Goal: Task Accomplishment & Management: Manage account settings

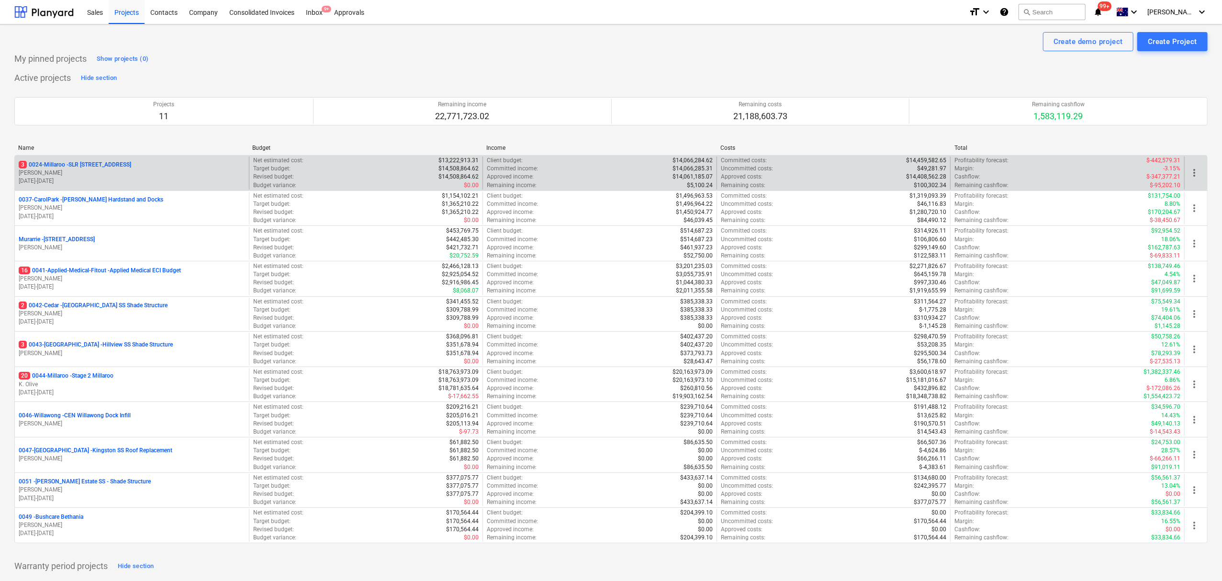
click at [90, 179] on p "10.06.2024 - 31.07.2025" at bounding box center [132, 181] width 226 height 8
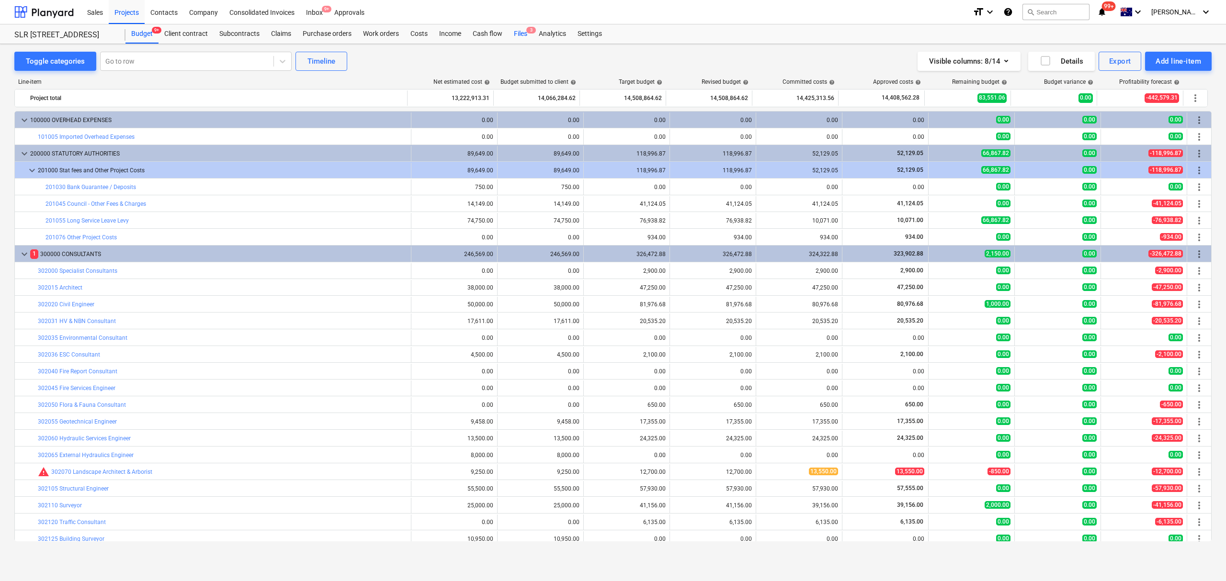
click at [529, 31] on span "3" at bounding box center [531, 30] width 10 height 7
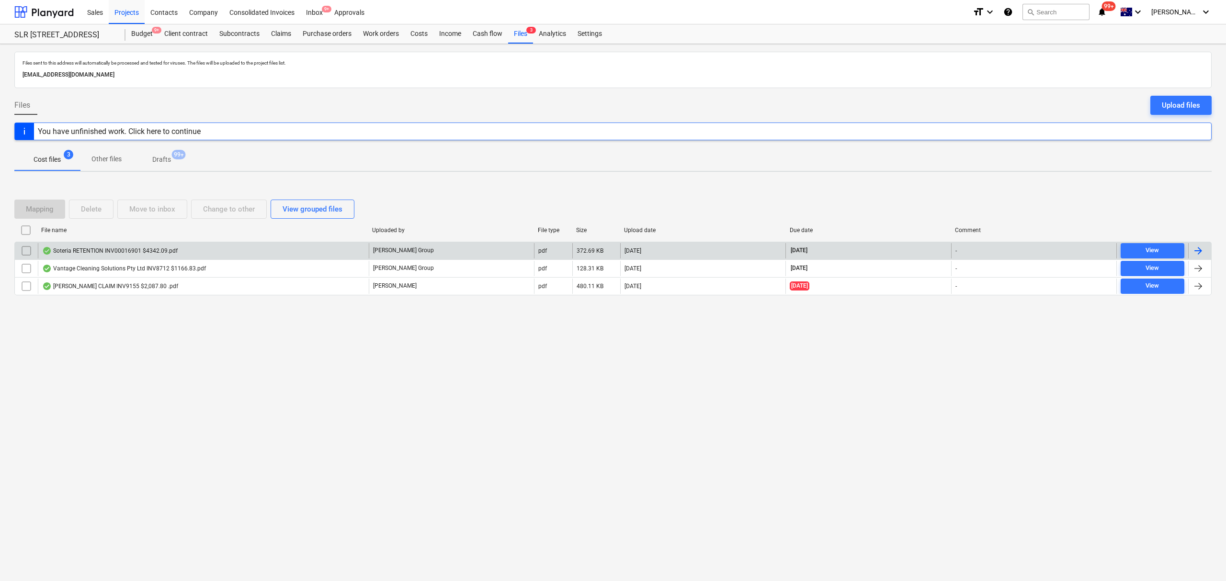
click at [95, 250] on div "Soteria RETENTION INV00016901 $4342.09.pdf" at bounding box center [110, 251] width 136 height 8
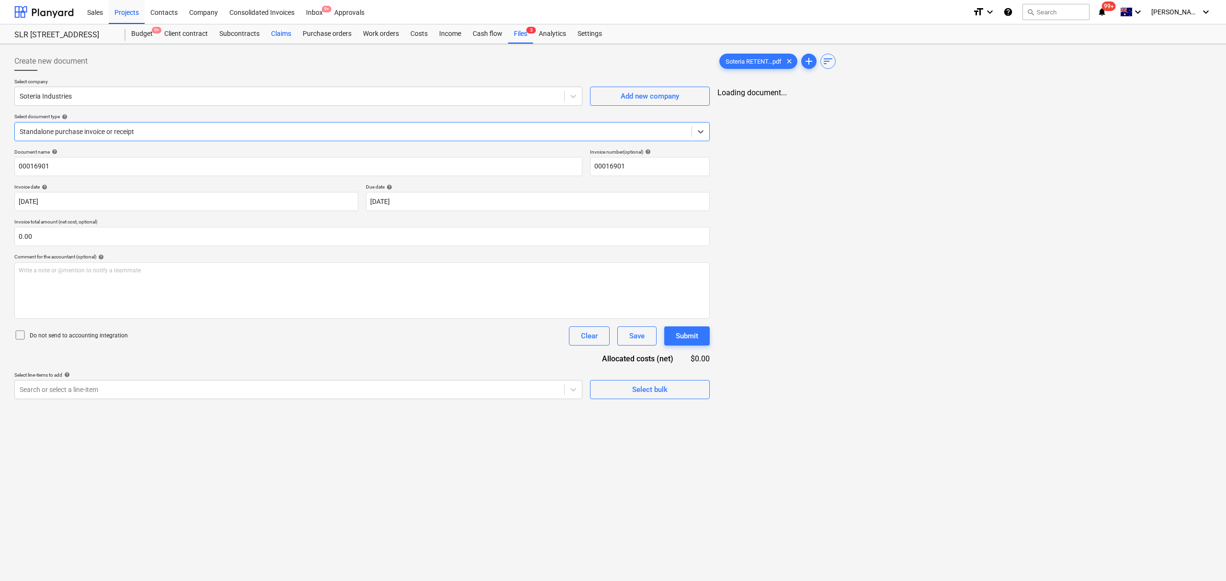
type input "00016901"
type input "06 Aug 2025"
type input "30 Sep 2025"
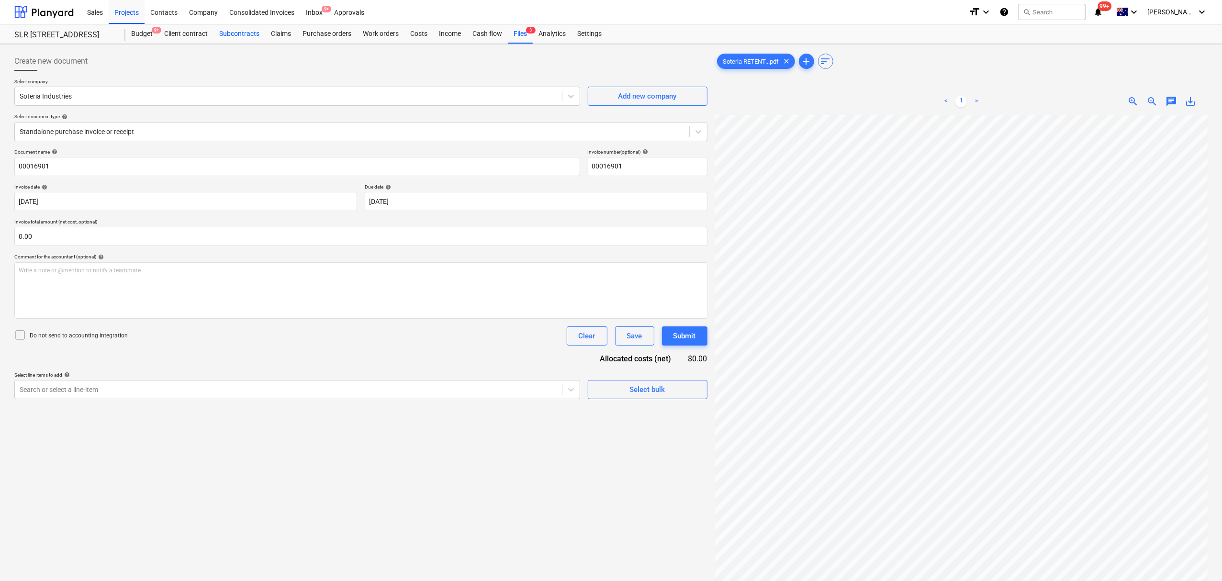
drag, startPoint x: 274, startPoint y: 33, endPoint x: 241, endPoint y: 33, distance: 32.6
drag, startPoint x: 525, startPoint y: 27, endPoint x: 537, endPoint y: 34, distance: 13.5
click at [537, 34] on div "Analytics" at bounding box center [552, 33] width 39 height 19
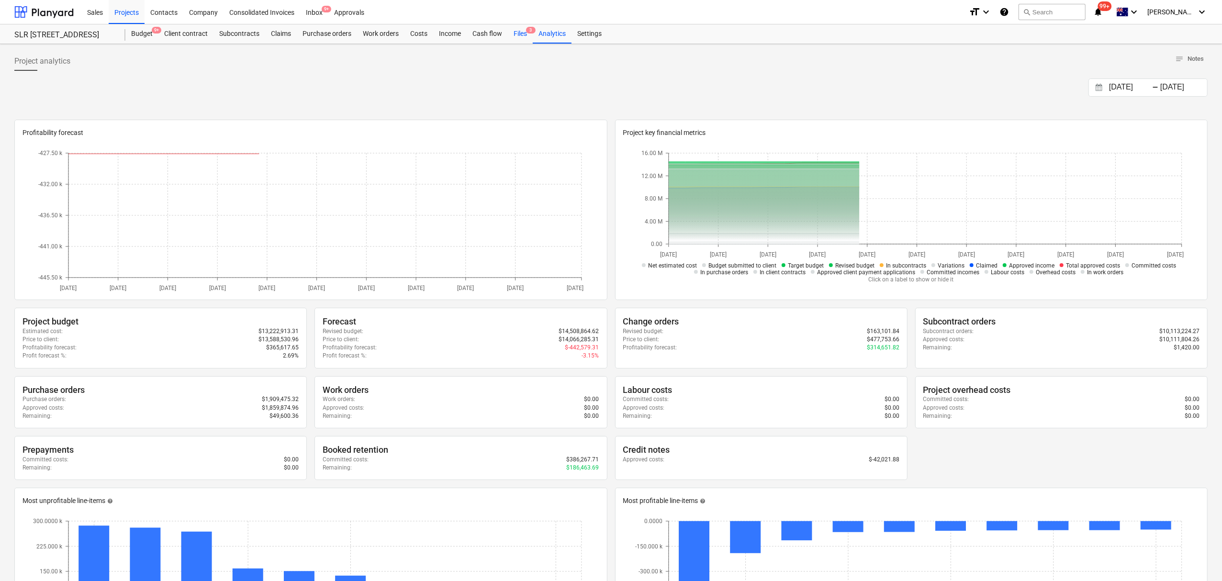
click at [522, 30] on div "Files 3" at bounding box center [520, 33] width 25 height 19
click at [521, 28] on div "Files 3" at bounding box center [520, 33] width 25 height 19
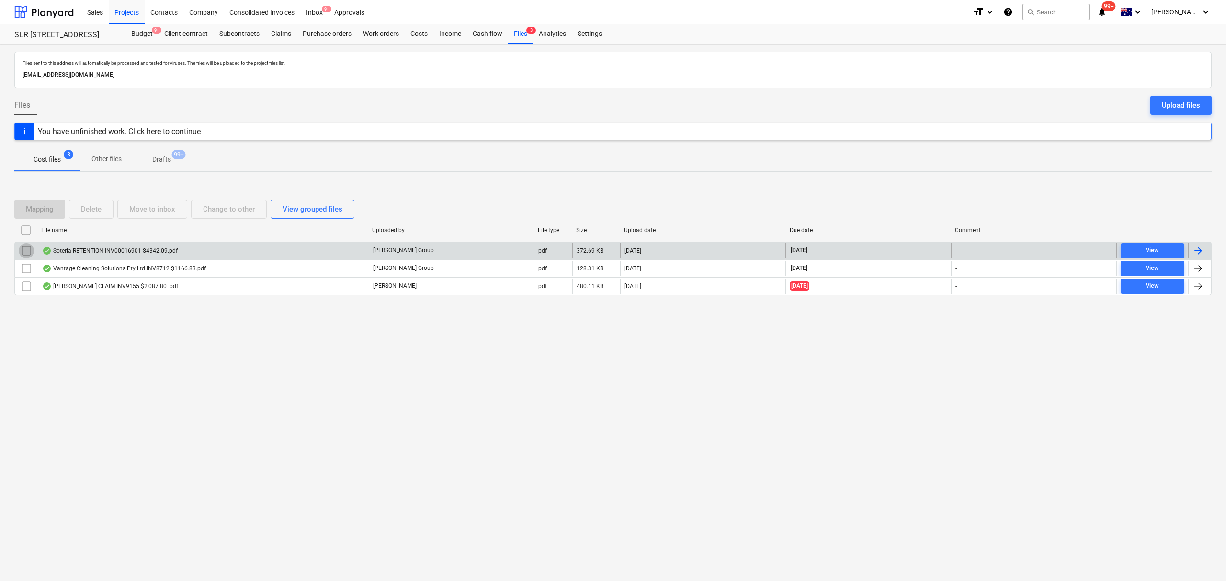
click at [28, 248] on input "checkbox" at bounding box center [26, 250] width 15 height 15
click at [57, 251] on div "Soteria RETENTION INV00016901 $4342.09.pdf" at bounding box center [110, 251] width 136 height 8
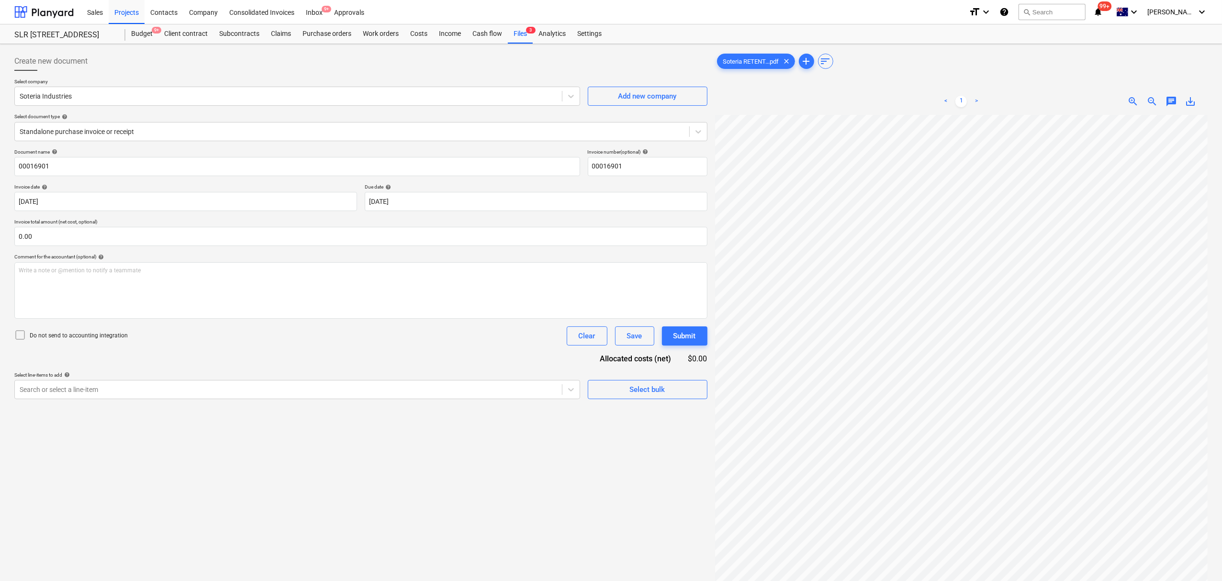
click at [1194, 100] on span "save_alt" at bounding box center [1190, 101] width 11 height 11
click at [883, 58] on div "Soteria RETENT...pdf clear add sort" at bounding box center [961, 61] width 493 height 19
click at [530, 33] on span "3" at bounding box center [531, 30] width 10 height 7
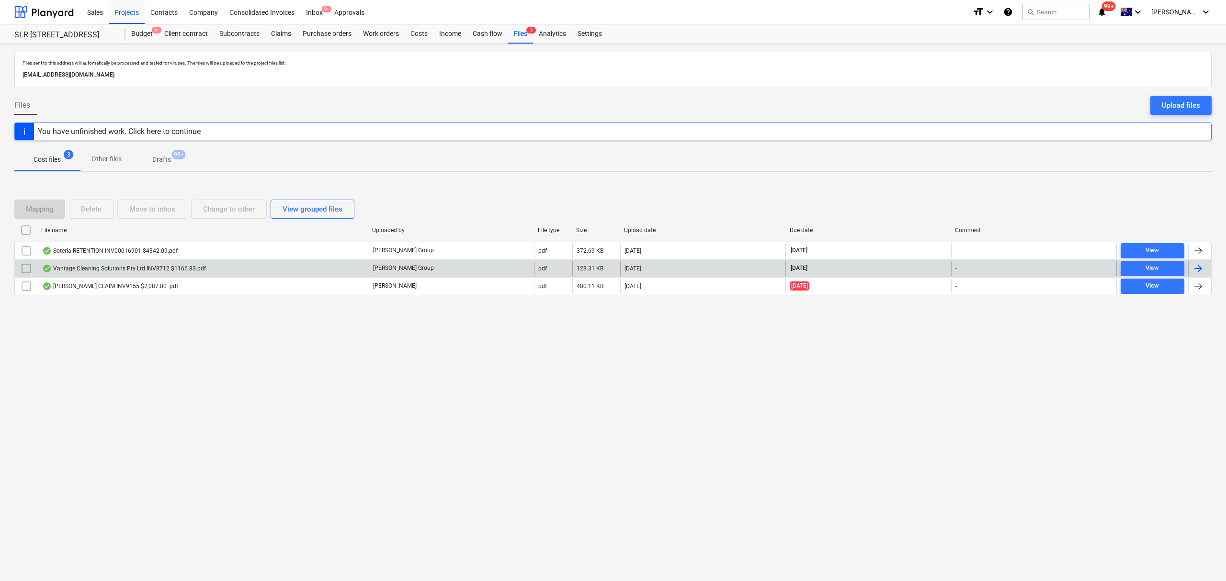
click at [83, 268] on div "Vantage Cleaning Solutions Pty Ltd INV8712 $1166.83.pdf" at bounding box center [124, 269] width 164 height 8
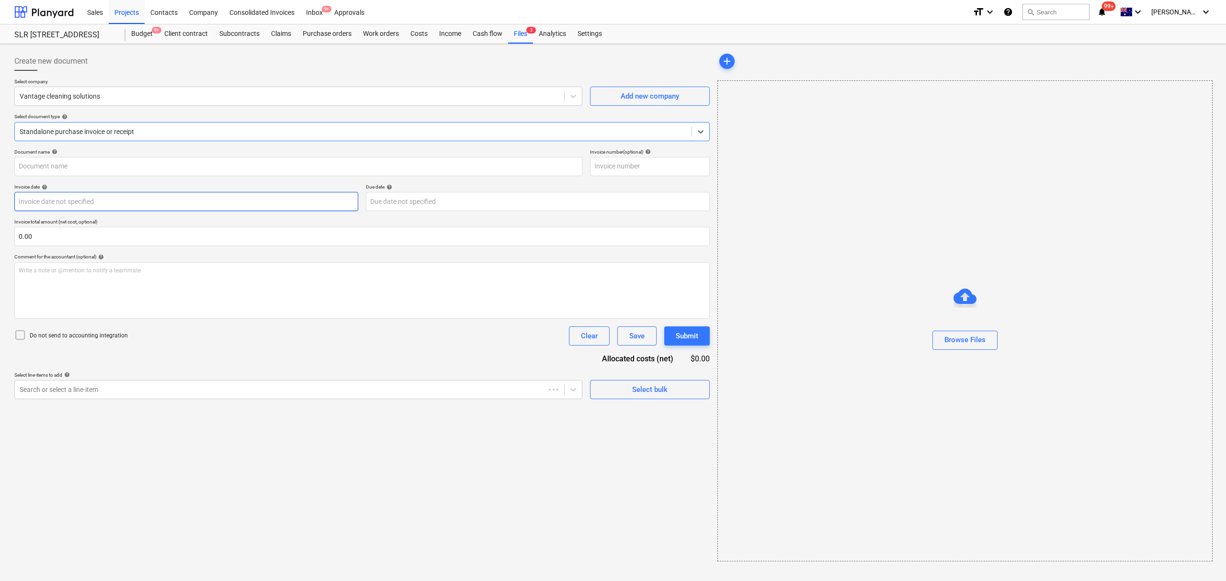
type input "8712"
type input "06 Aug 2025"
type input "30 Sep 2025"
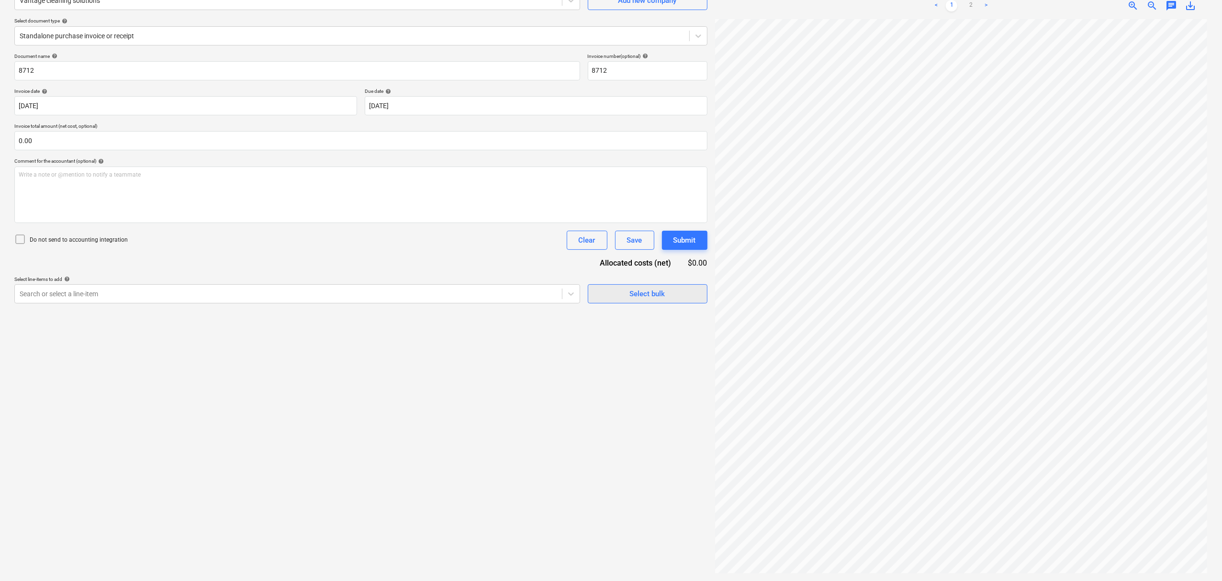
scroll to position [94, 11]
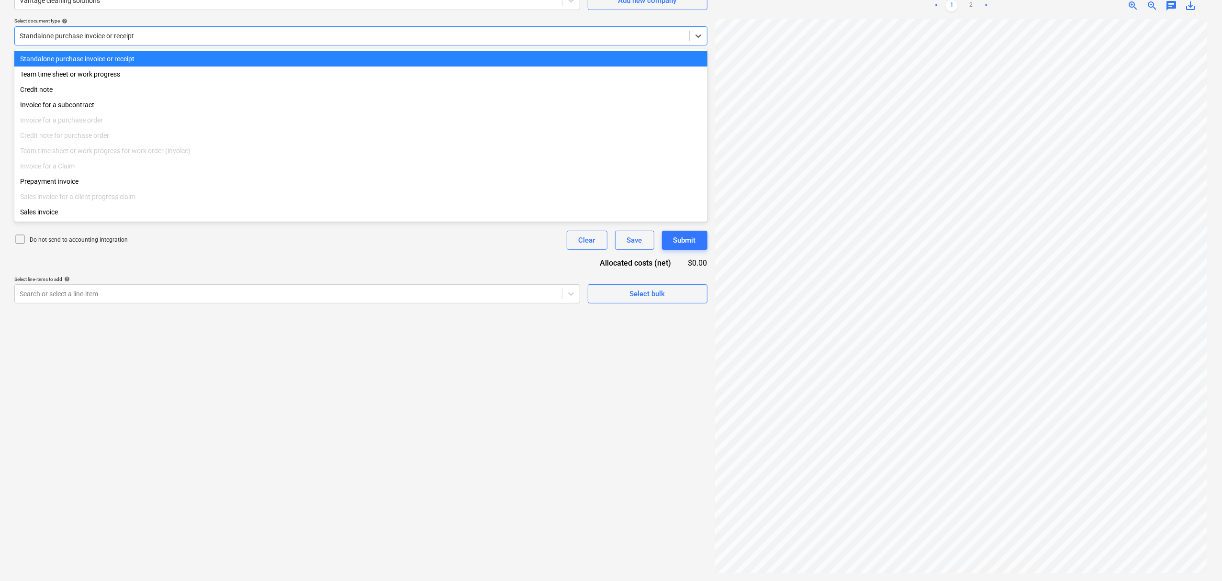
click at [150, 42] on div "Standalone purchase invoice or receipt" at bounding box center [360, 35] width 693 height 19
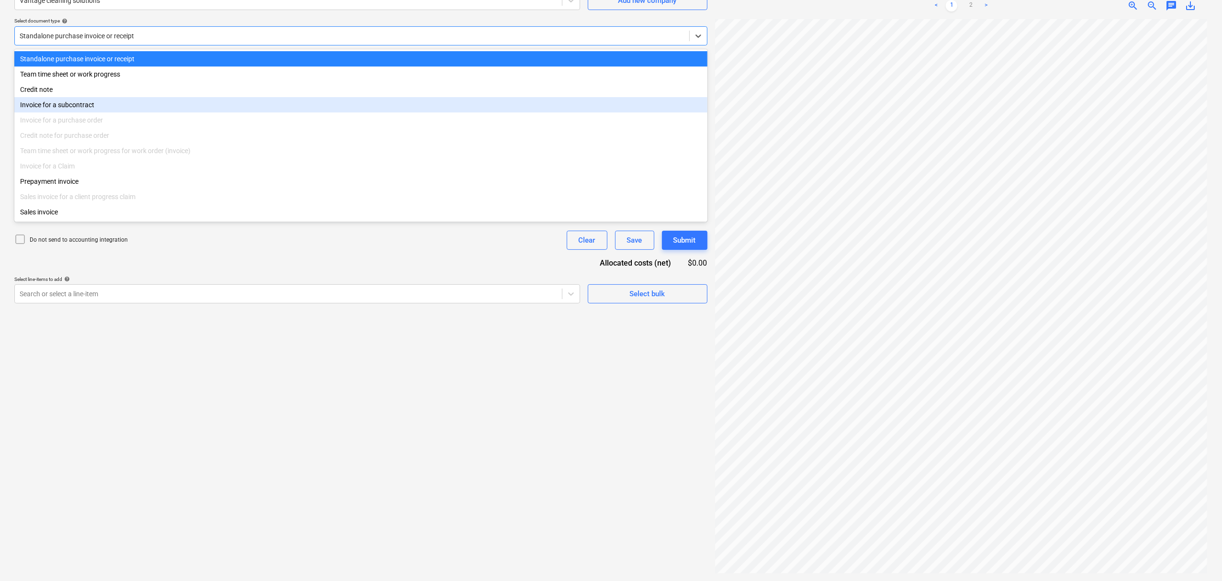
click at [164, 110] on div "Invoice for a subcontract" at bounding box center [360, 104] width 693 height 15
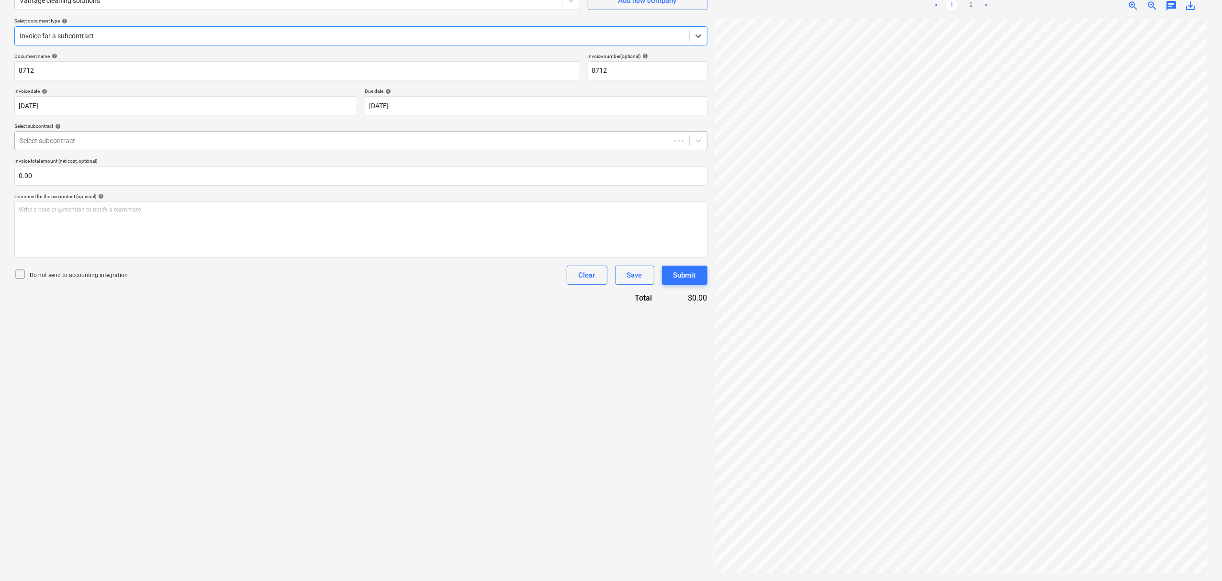
click at [175, 133] on div "Select subcontract" at bounding box center [360, 140] width 693 height 19
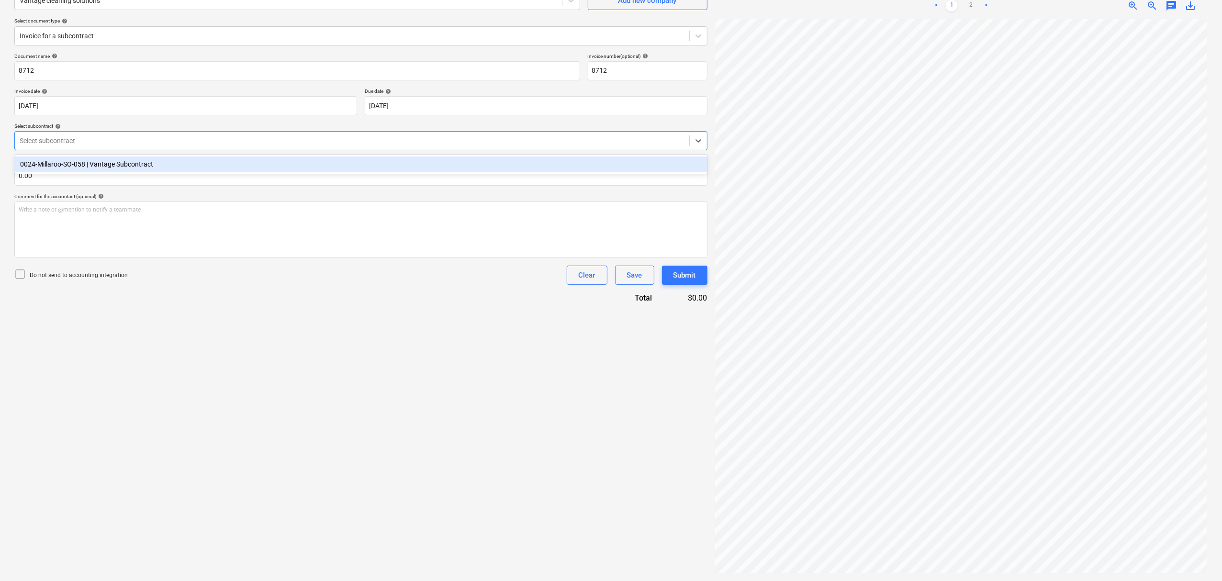
click at [175, 159] on div "0024-Millaroo-SO-058 | Vantage Subcontract" at bounding box center [360, 164] width 693 height 15
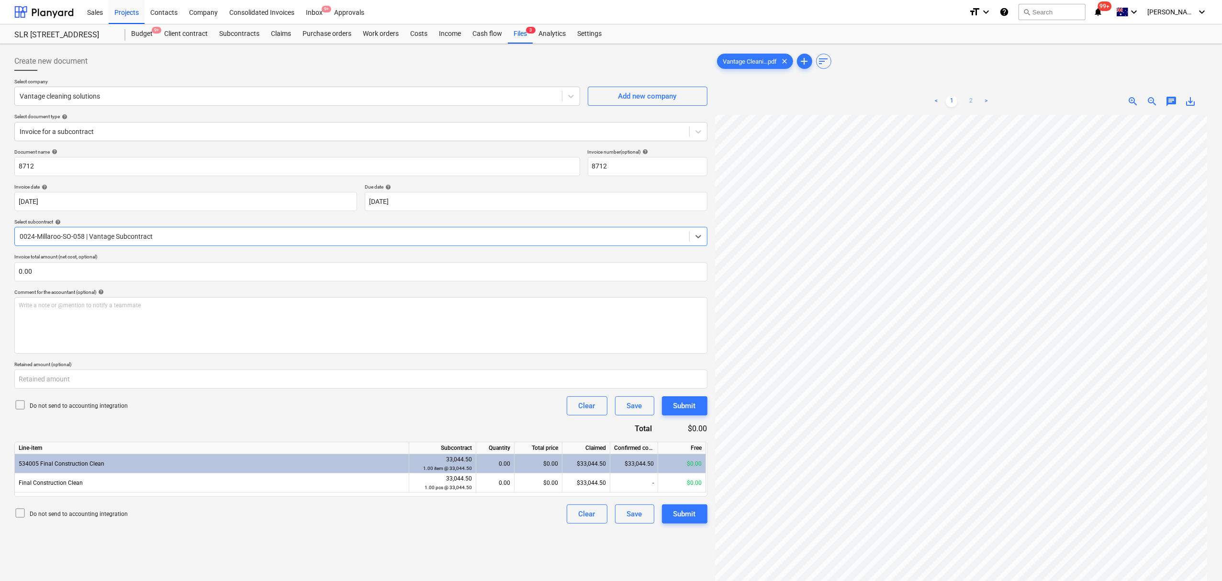
click at [965, 102] on link "2" at bounding box center [970, 101] width 11 height 11
click at [965, 98] on link "2" at bounding box center [970, 101] width 11 height 11
click at [959, 101] on ul "< 1 2 >" at bounding box center [961, 101] width 159 height 11
click at [956, 100] on link "1" at bounding box center [951, 101] width 11 height 11
click at [954, 100] on link "1" at bounding box center [951, 101] width 11 height 11
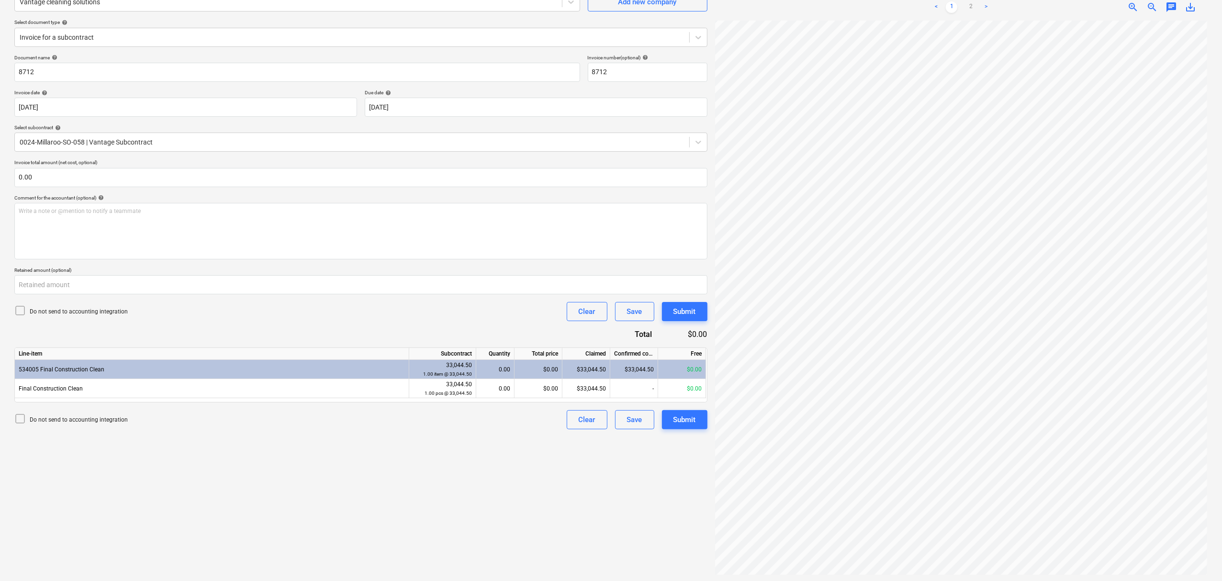
scroll to position [96, 0]
click at [966, 10] on div "< 1 2 >" at bounding box center [961, 5] width 159 height 27
click at [967, 8] on link "2" at bounding box center [970, 5] width 11 height 11
click at [1191, 11] on div "< 1 2 > zoom_in zoom_out chat 0 save_alt" at bounding box center [961, 5] width 493 height 27
click at [1193, 2] on span "save_alt" at bounding box center [1190, 5] width 11 height 11
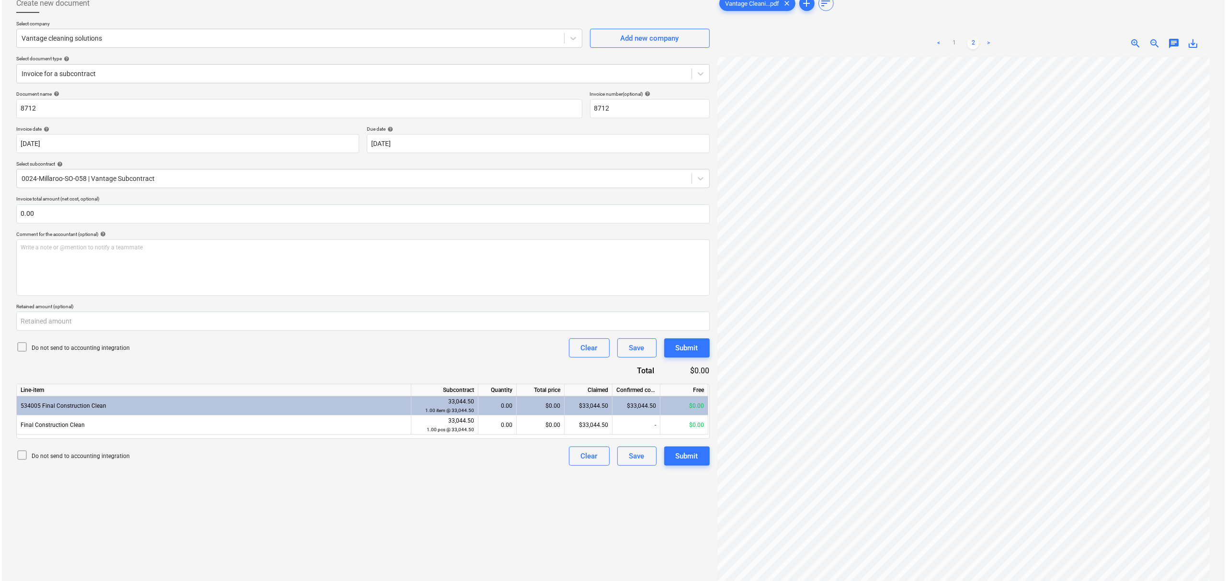
scroll to position [0, 0]
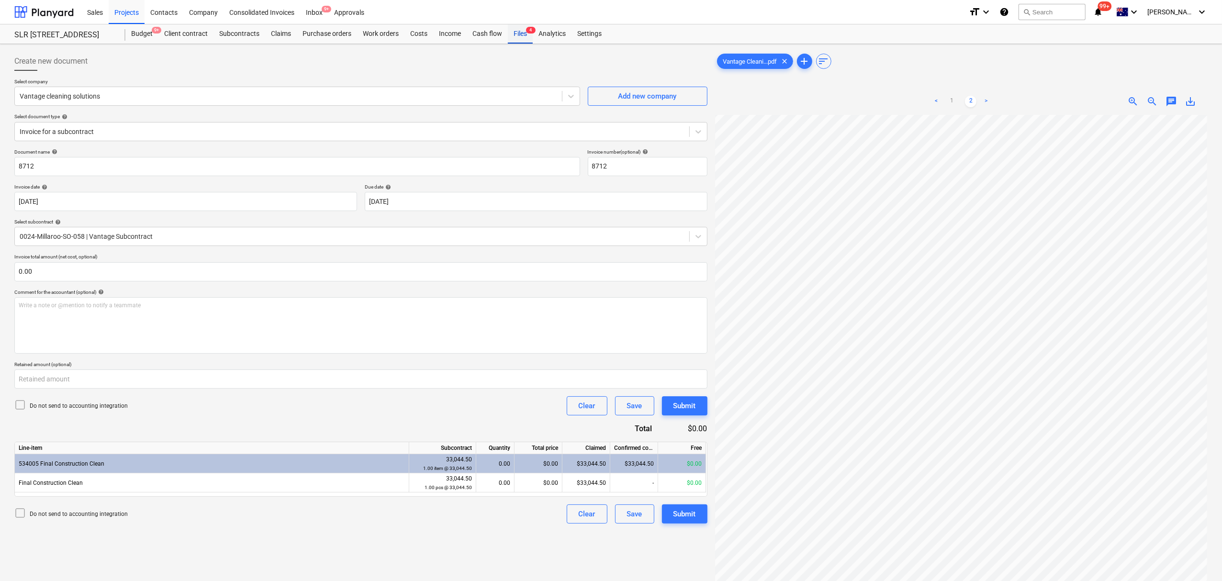
click at [522, 32] on div "Files 4" at bounding box center [520, 33] width 25 height 19
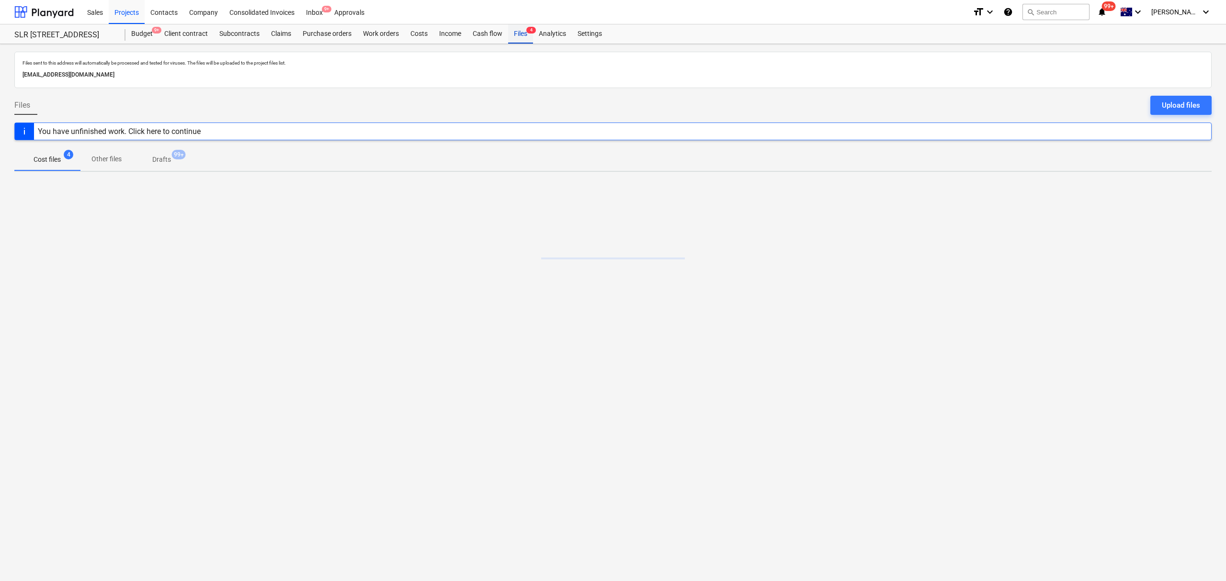
click at [522, 32] on div "Files 4" at bounding box center [520, 33] width 25 height 19
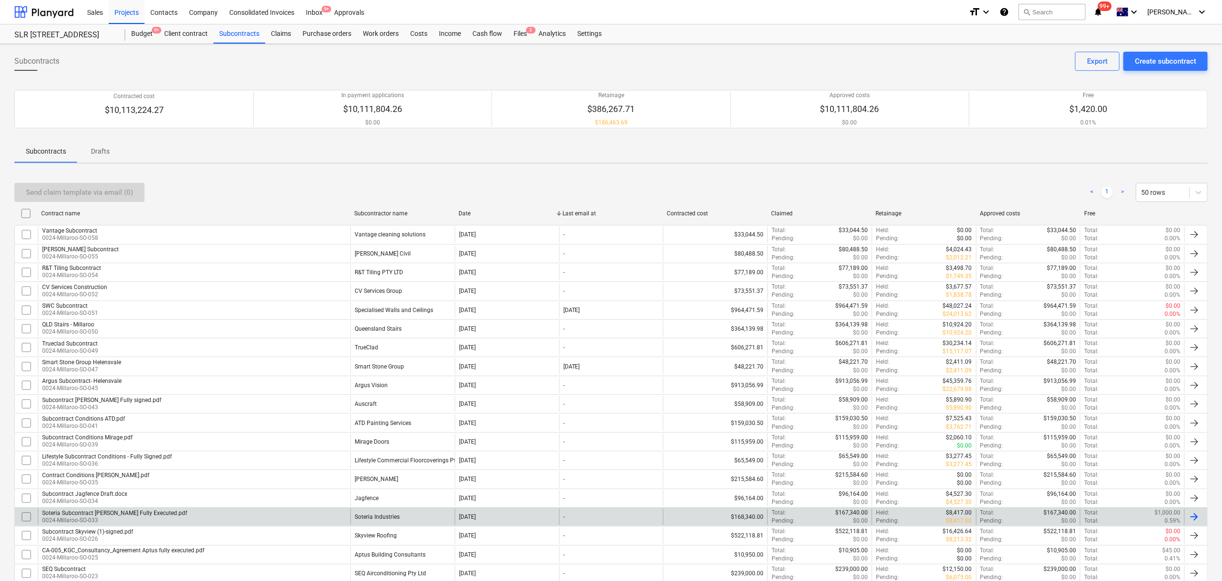
click at [405, 512] on div "Soteria Industries" at bounding box center [403, 517] width 104 height 16
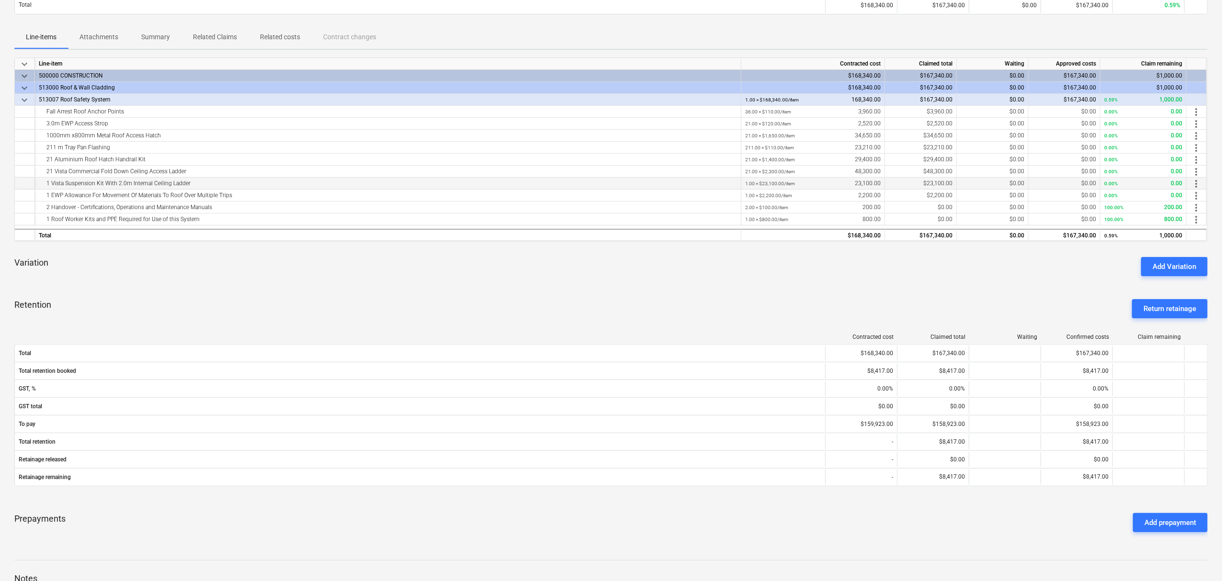
scroll to position [127, 0]
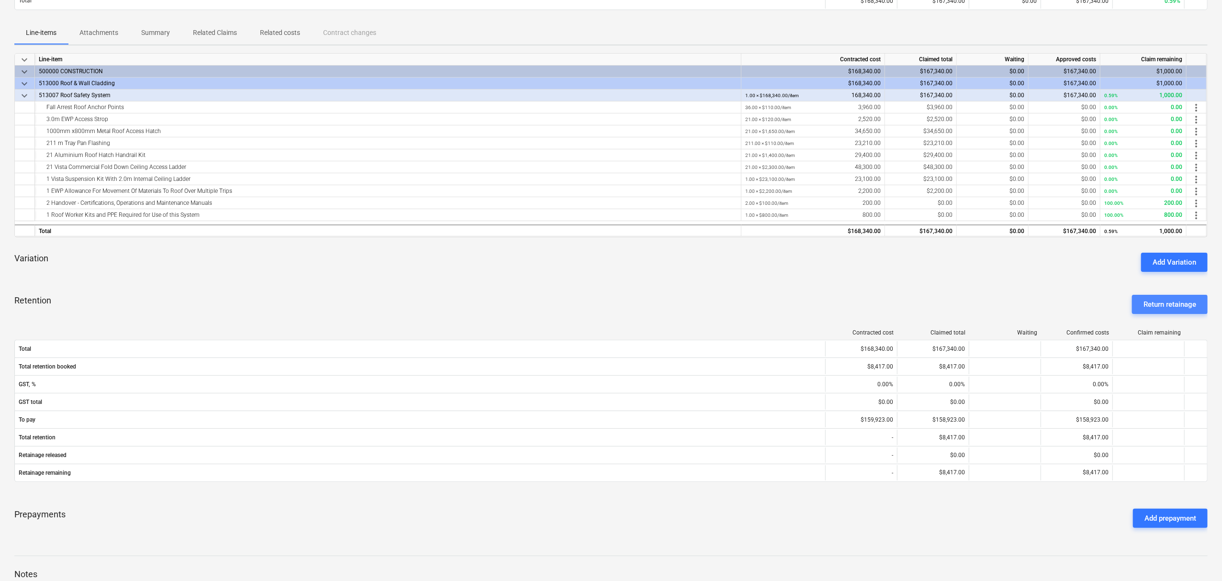
click at [1166, 303] on div "Return retainage" at bounding box center [1170, 304] width 53 height 12
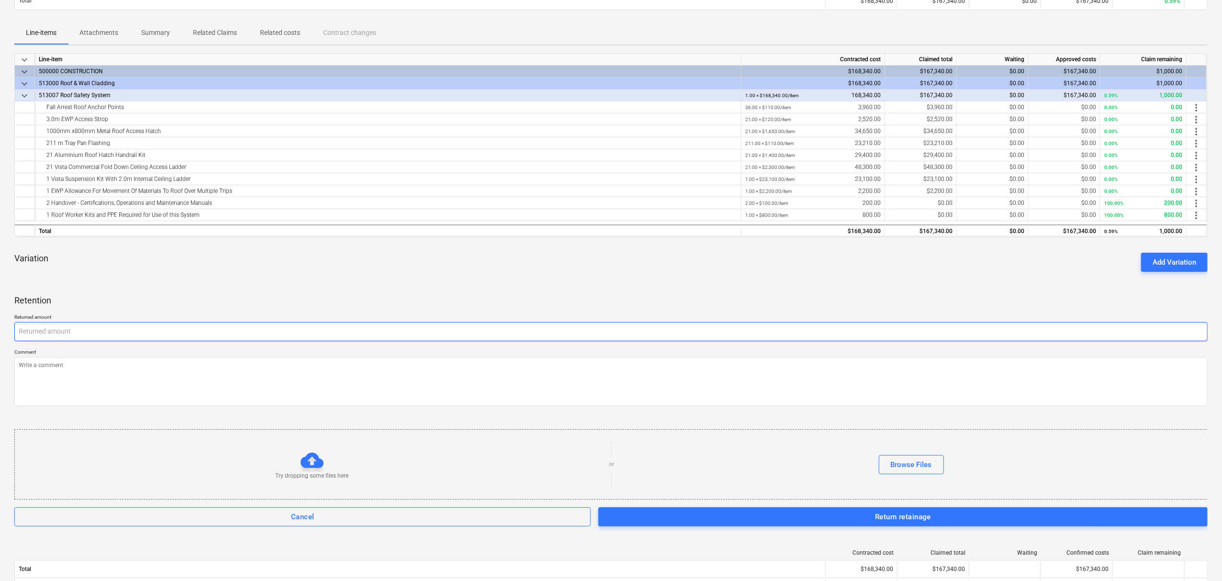
click at [600, 334] on input "text" at bounding box center [611, 331] width 1194 height 19
type textarea "x"
type input "P"
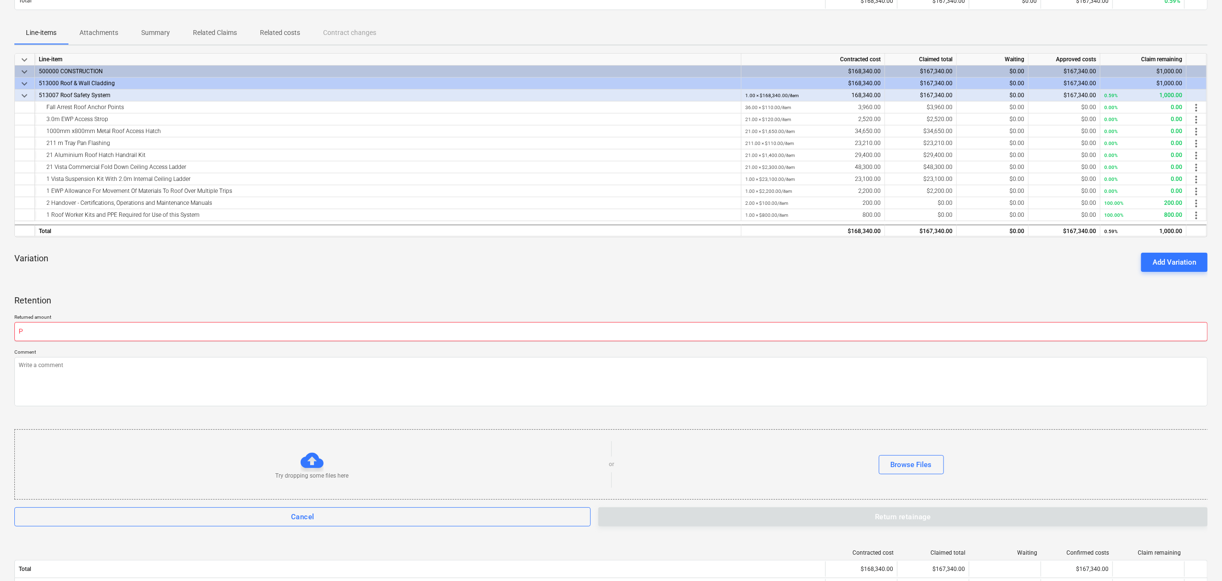
type textarea "x"
type input "PC"
type textarea "x"
type input "PC"
type textarea "x"
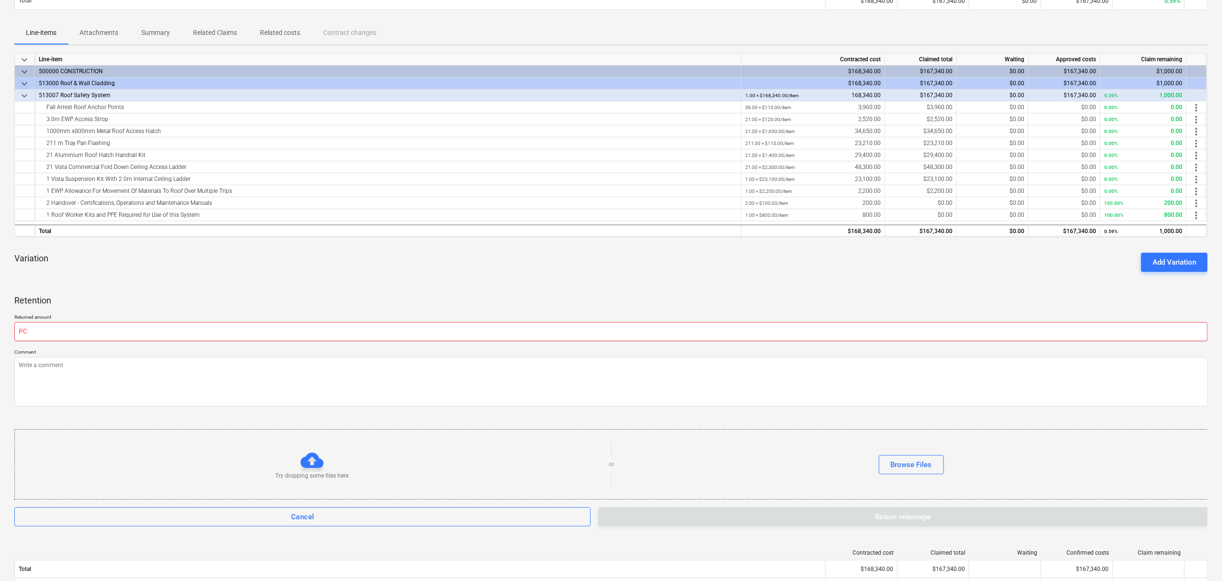
type input "PC r"
type textarea "x"
type input "PC re"
type textarea "x"
type input "PC ret"
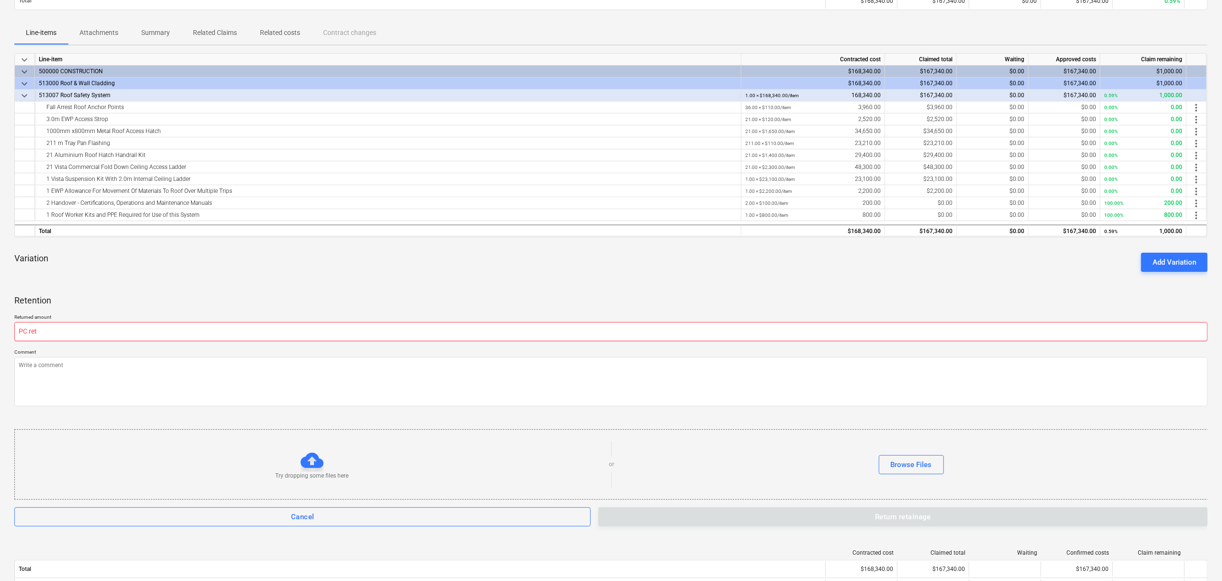
type textarea "x"
type input "PC rete"
type textarea "x"
type input "PC reten"
type textarea "x"
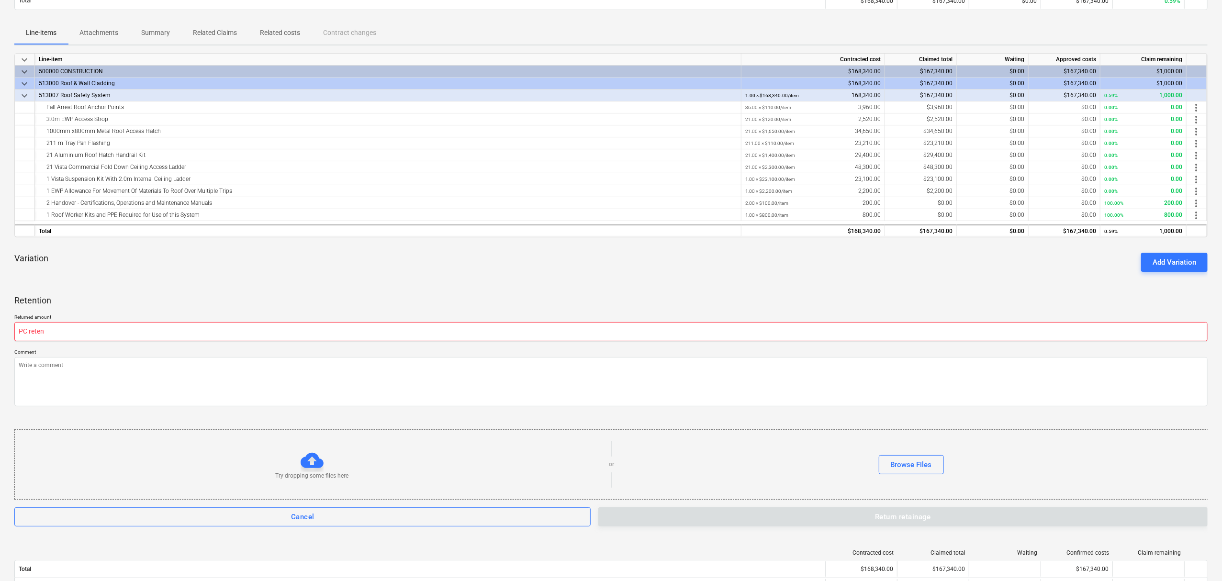
type input "PC retent"
type textarea "x"
type input "PC retenti"
type textarea "x"
type input "PC retentio"
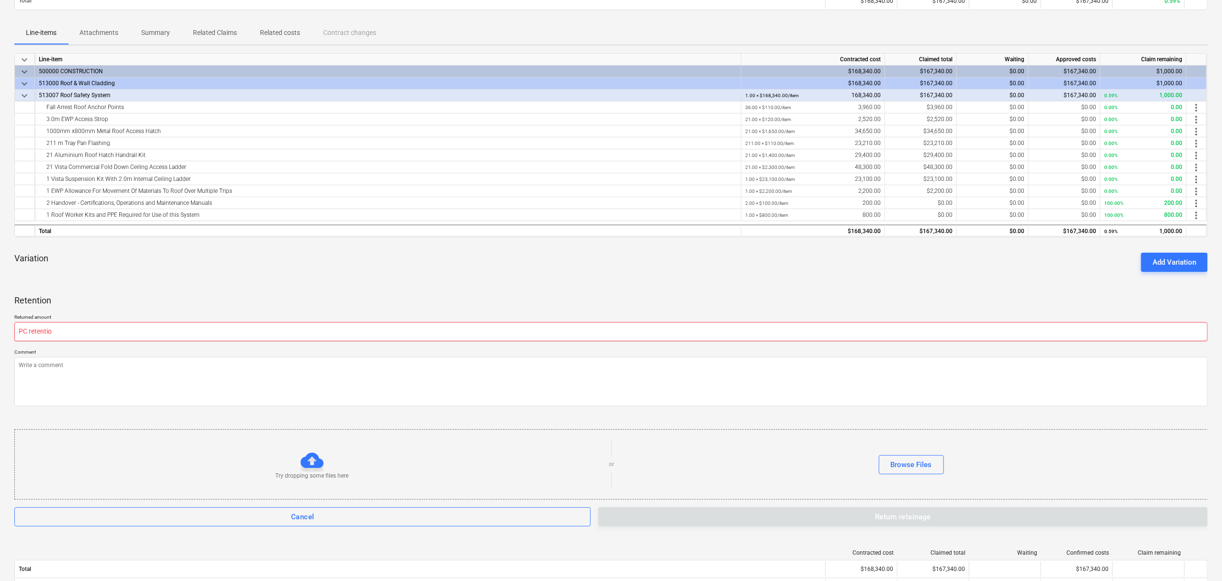
type textarea "x"
type input "PC retention"
type textarea "x"
type input "PC retention"
type textarea "x"
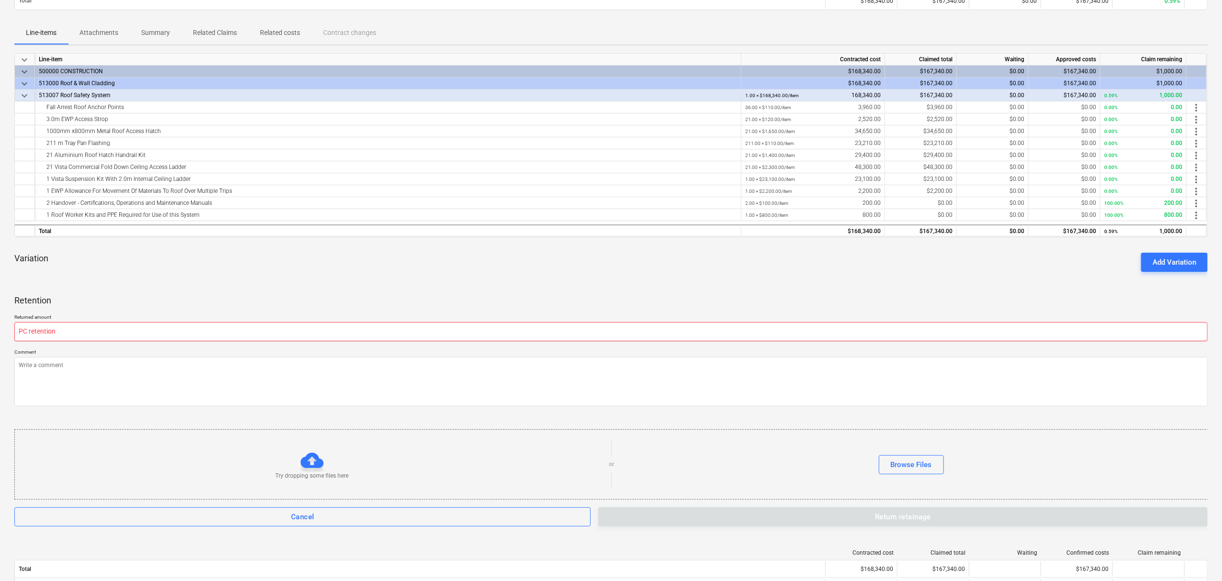
type input "PC retention +"
type textarea "x"
type input "PC retention +"
type textarea "x"
type input "PC retention + B"
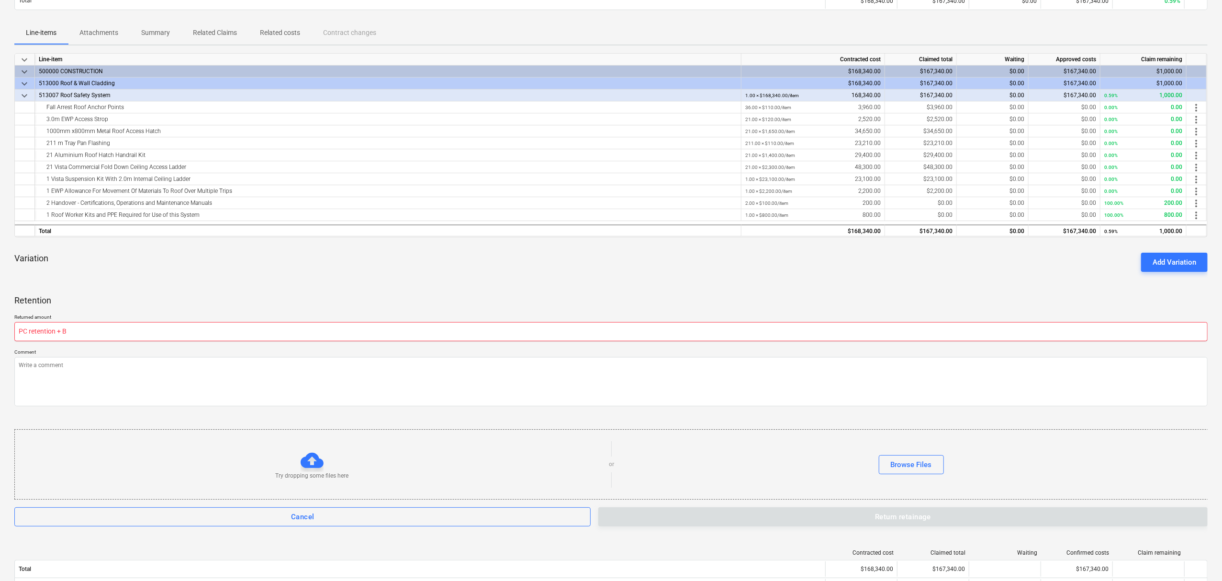
type textarea "x"
type input "PC retention + Ba"
type textarea "x"
type input "PC retention + Bac"
type textarea "x"
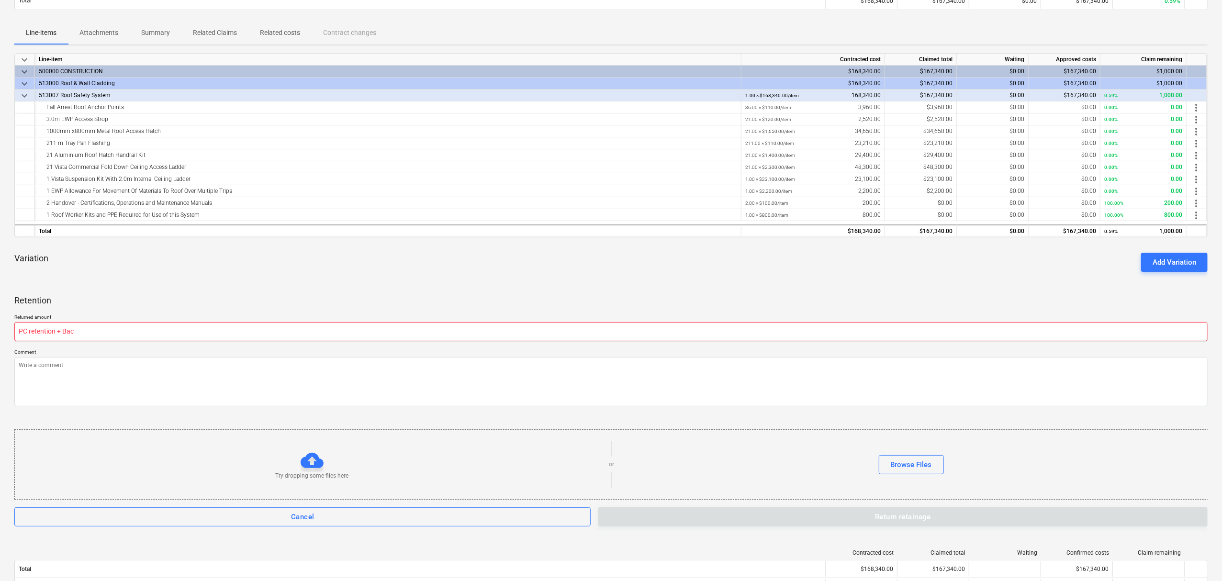
type input "PC retention + Back"
type textarea "x"
type input "PC retention + Back"
type textarea "x"
type input "PC retention + Back c"
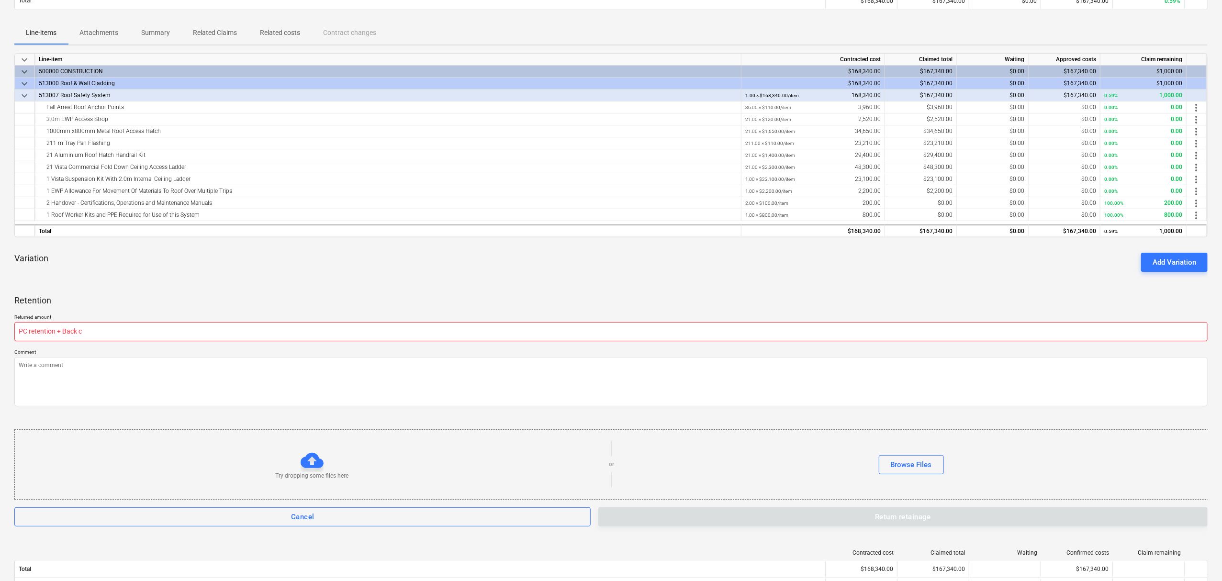
type textarea "x"
type input "PC retention + Back ch"
type textarea "x"
type input "PC retention + Back cha"
type textarea "x"
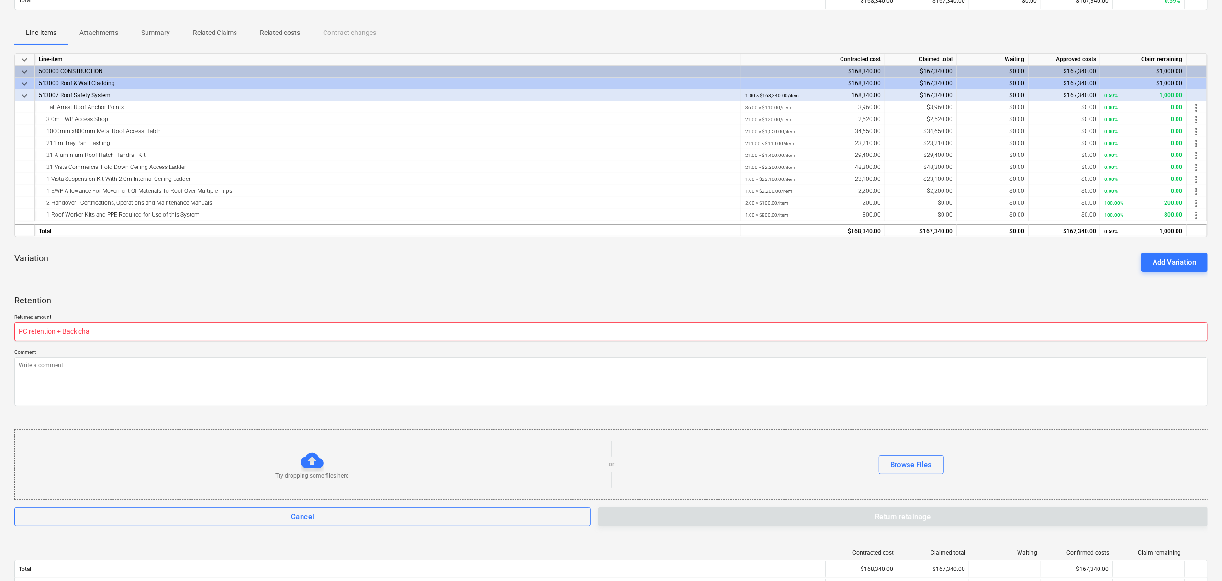
type input "PC retention + Back char"
type textarea "x"
type input "PC retention + Back charg"
type textarea "x"
type input "PC retention + Back charge"
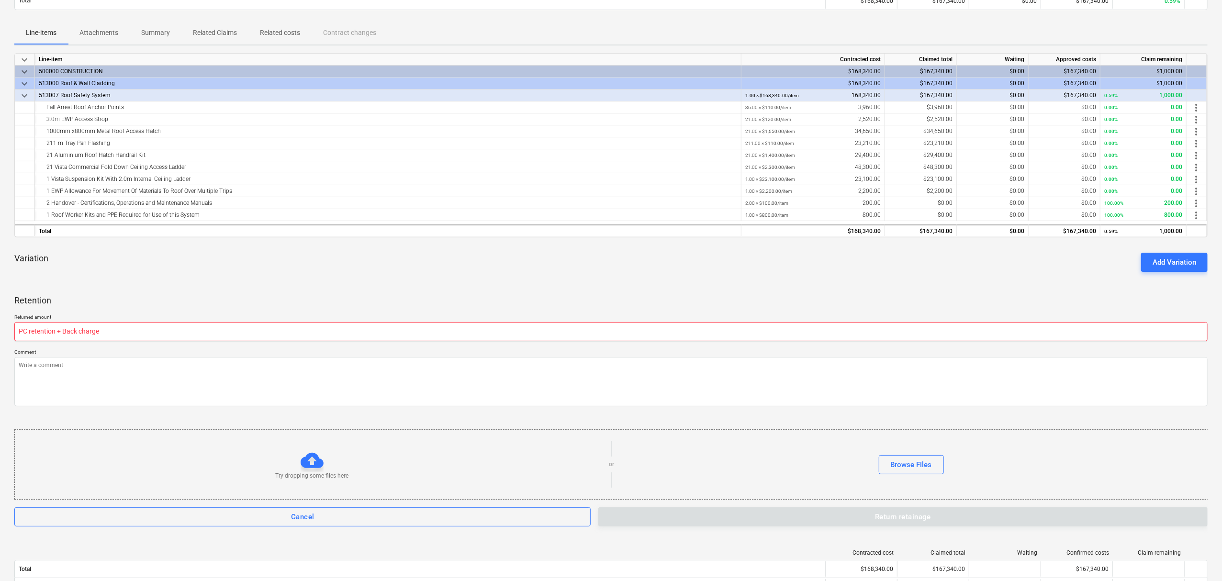
type textarea "x"
type input "0.00"
paste textarea "PC retention + Back charge"
type textarea "x"
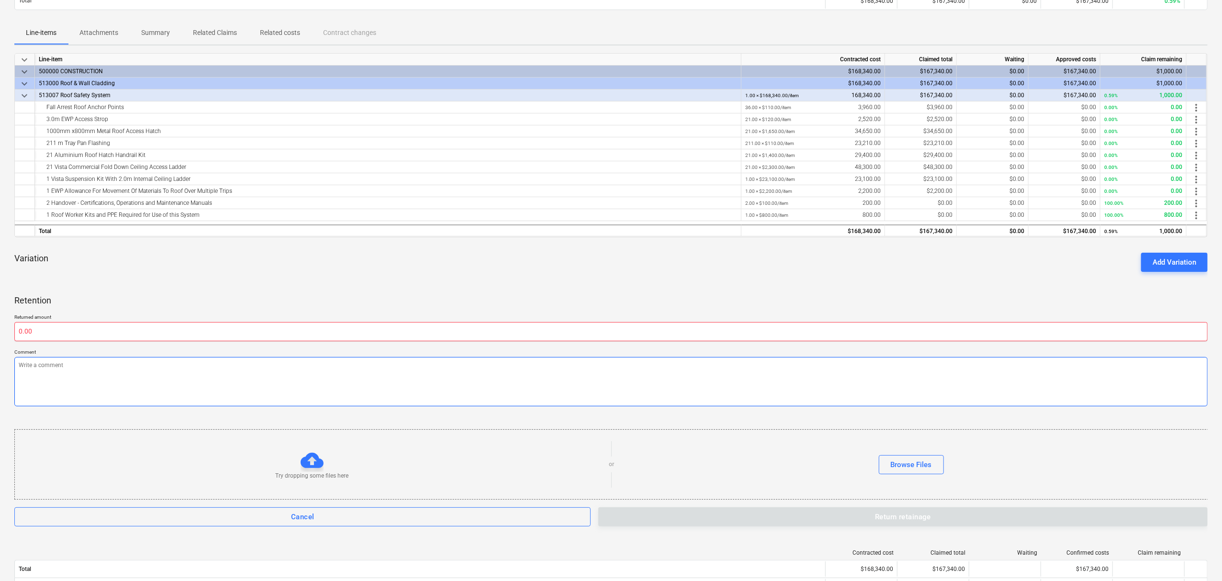
type textarea "PC retention + Back charge"
paste textarea "PC retention + Back charge"
type textarea "x"
type textarea "PC retention + Back chargePC retention + Back charge"
type textarea "x"
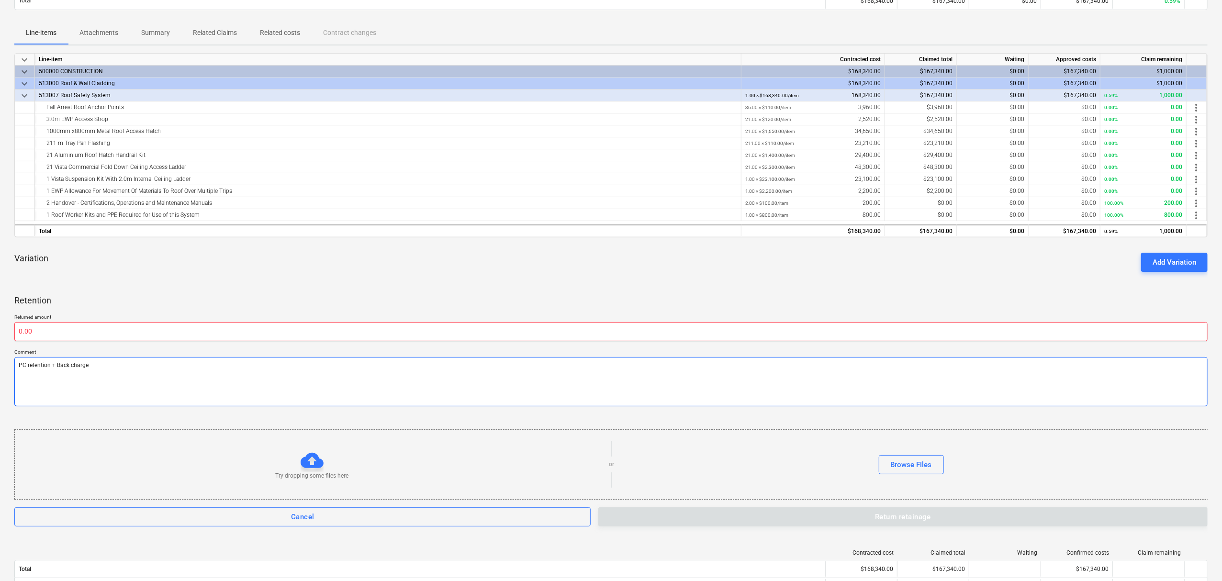
type textarea "PC retention + Back charge"
type textarea "x"
click at [145, 335] on input "text" at bounding box center [611, 331] width 1194 height 19
type textarea "x"
type input "4"
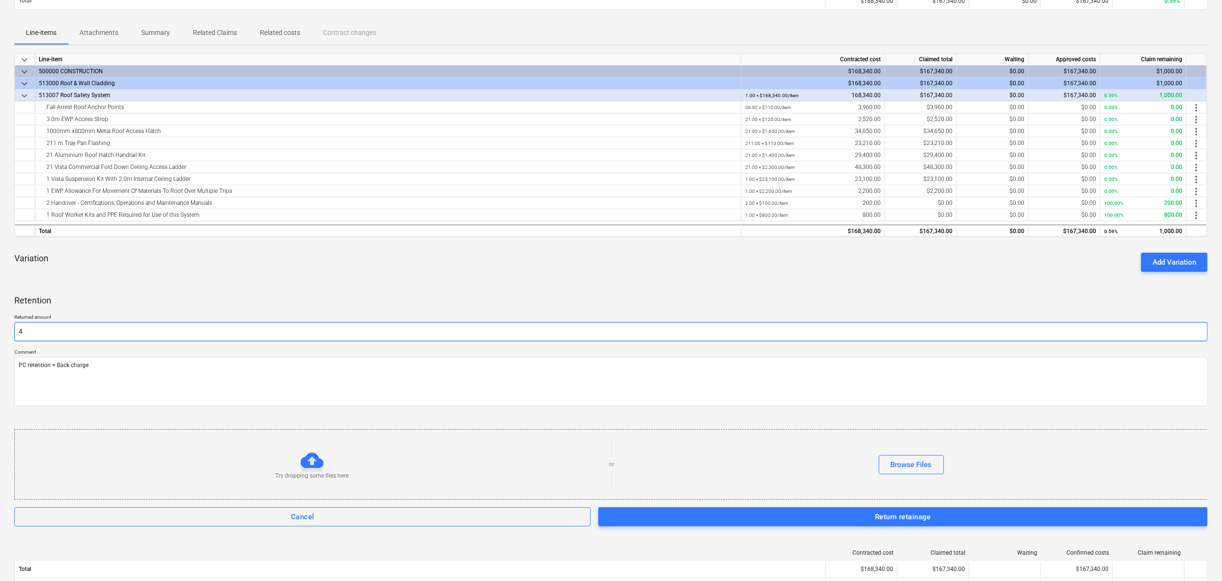
type textarea "x"
type input "44"
type textarea "x"
type input "446"
type textarea "x"
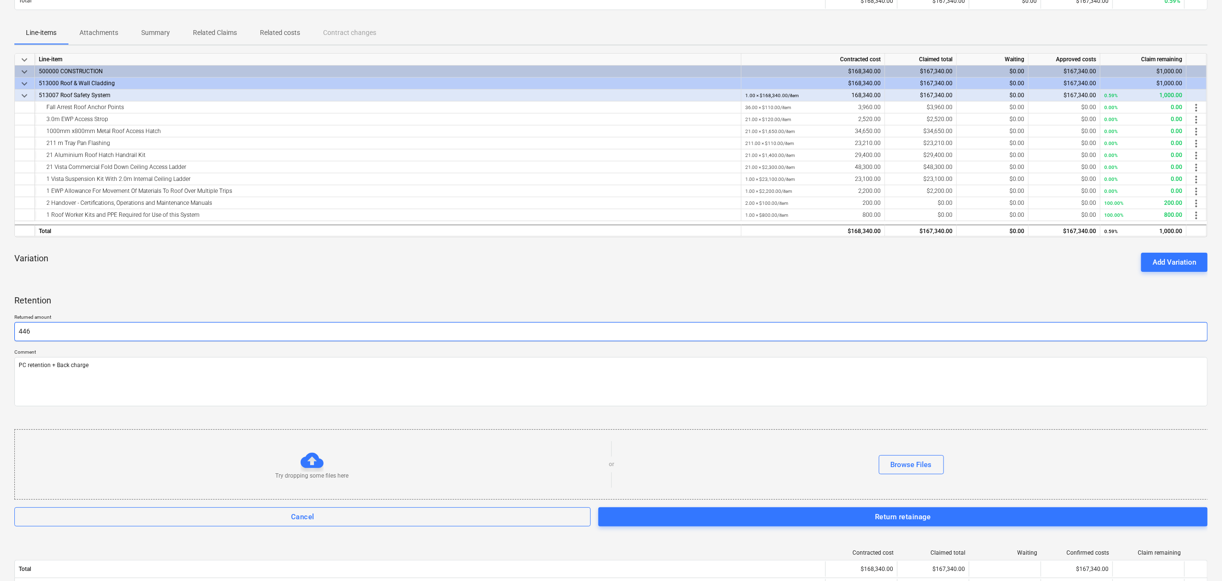
type input "4469"
type textarea "x"
type input "4469."
type textarea "x"
type input "4469.6"
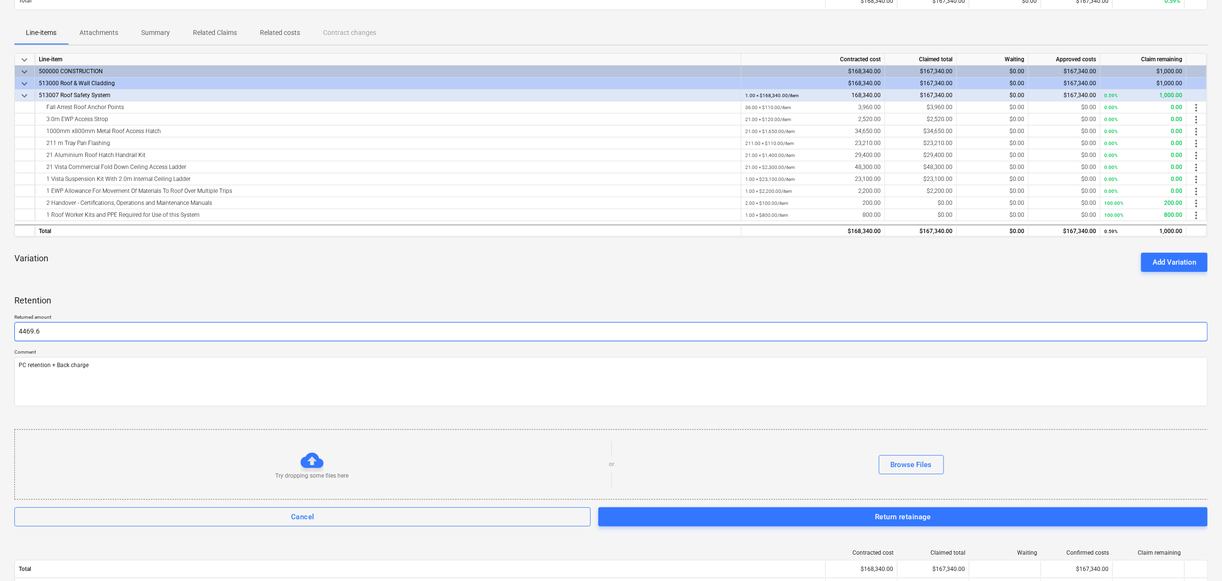
type textarea "x"
type input "4469.65"
type textarea "x"
type input "4,469.65"
drag, startPoint x: 175, startPoint y: 299, endPoint x: 179, endPoint y: 286, distance: 13.4
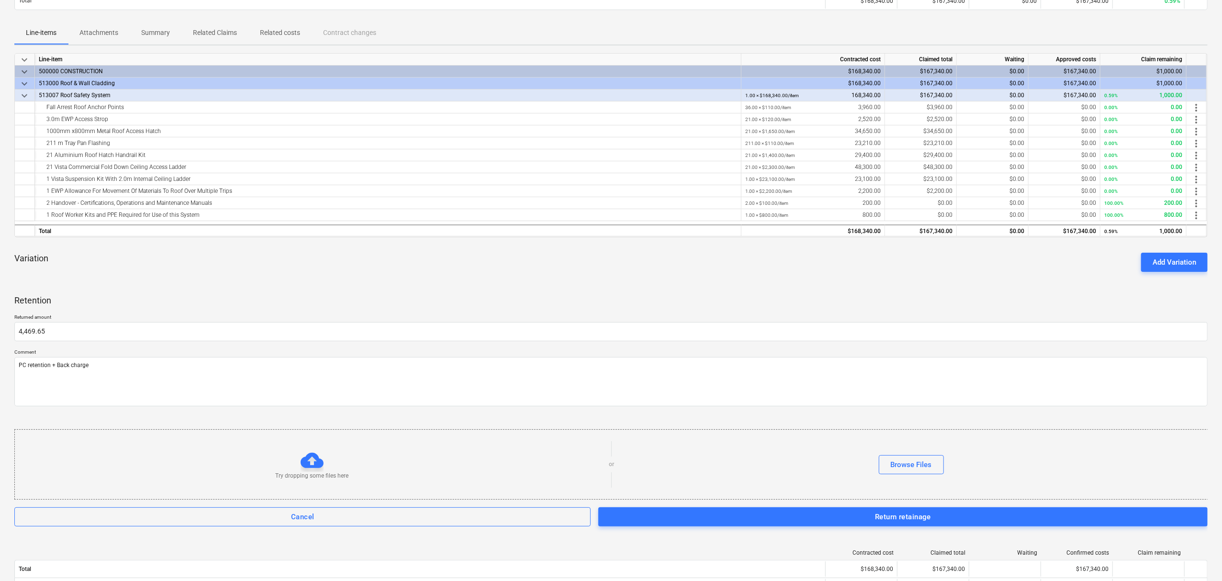
click at [176, 295] on div "Retention" at bounding box center [611, 300] width 1194 height 27
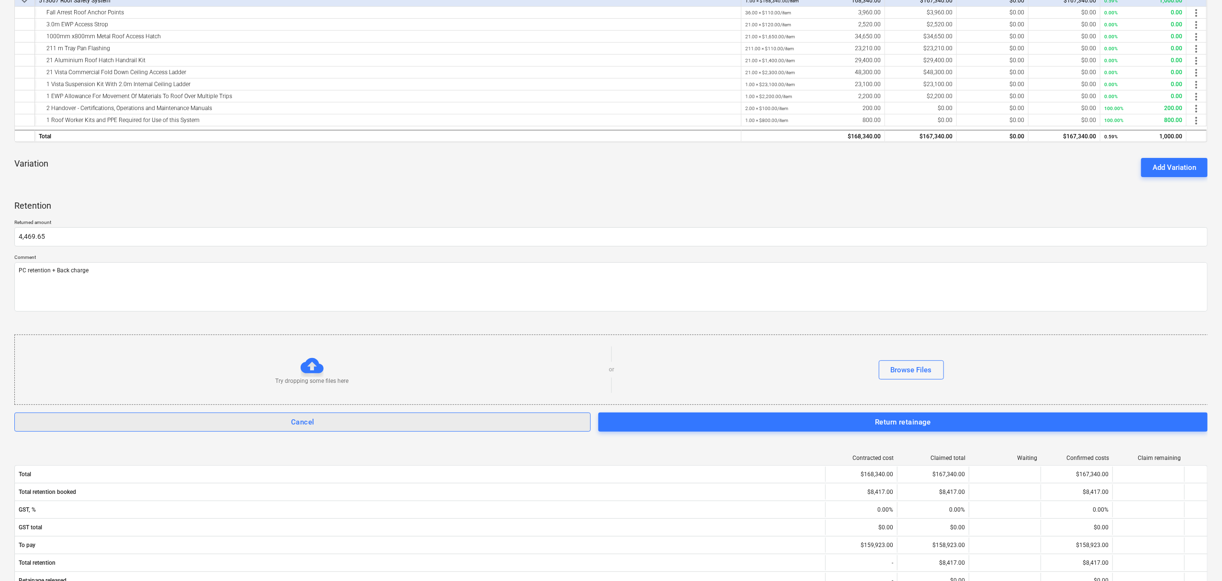
scroll to position [447, 0]
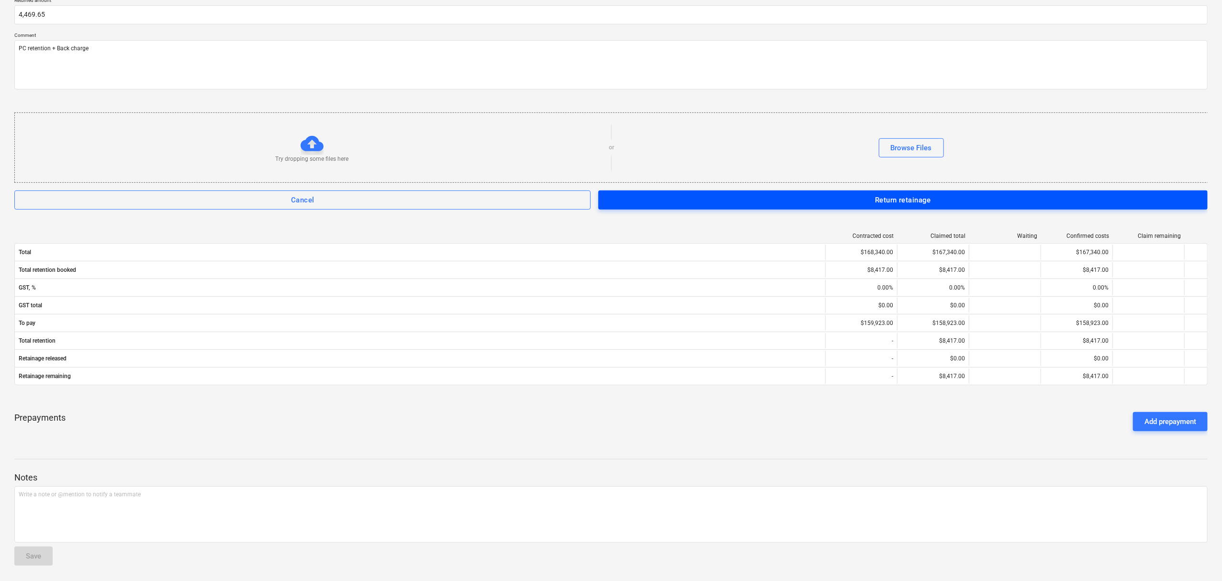
click at [847, 194] on span "Return retainage" at bounding box center [903, 200] width 588 height 12
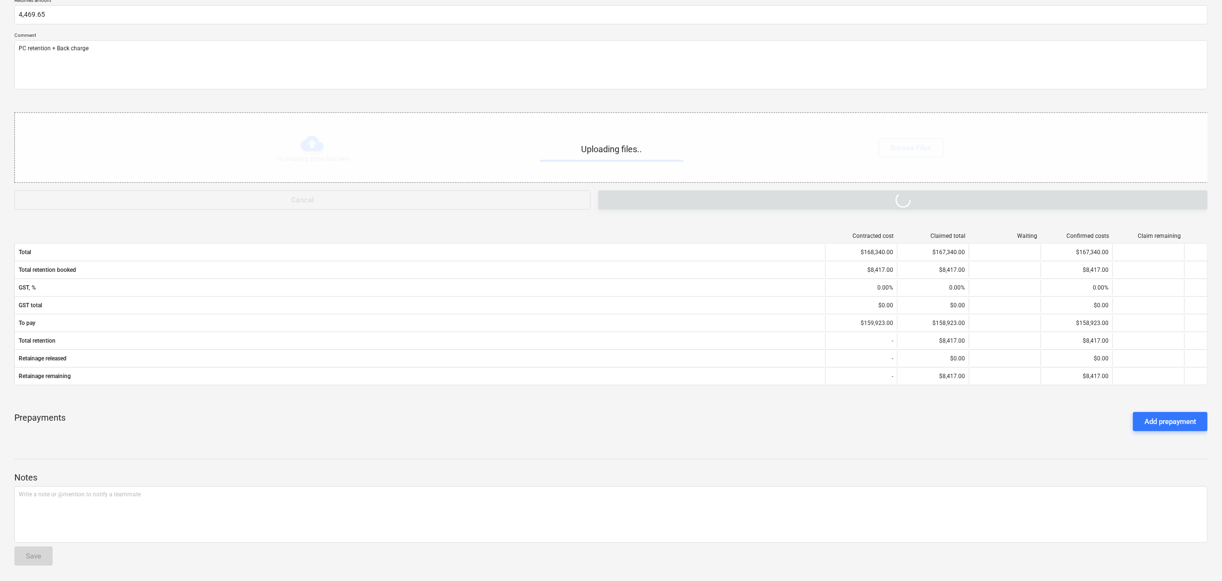
type textarea "x"
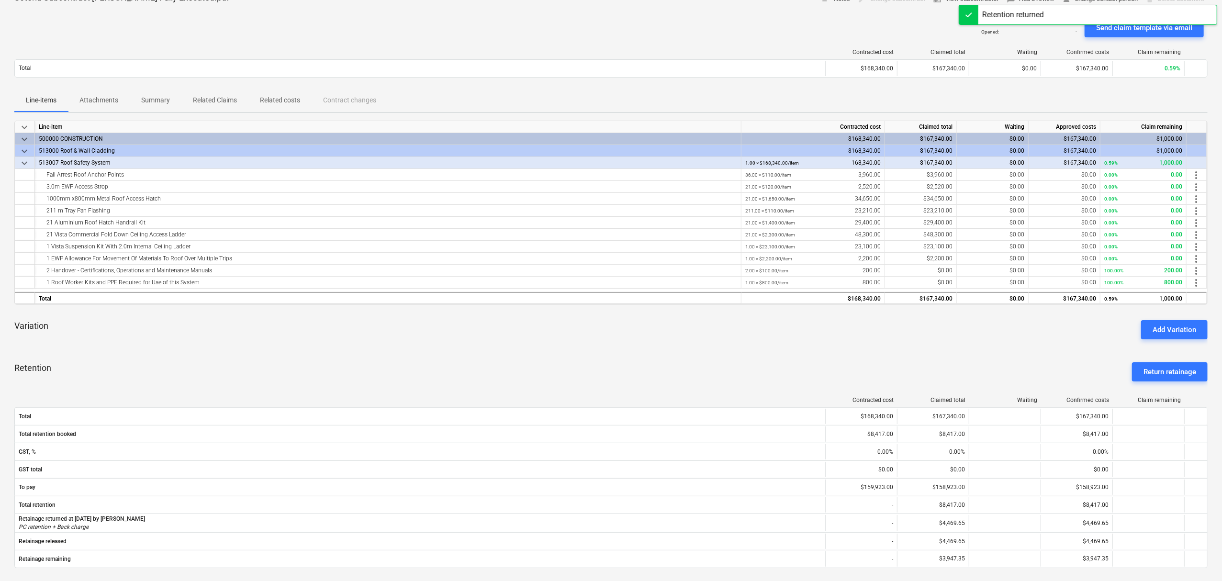
scroll to position [0, 0]
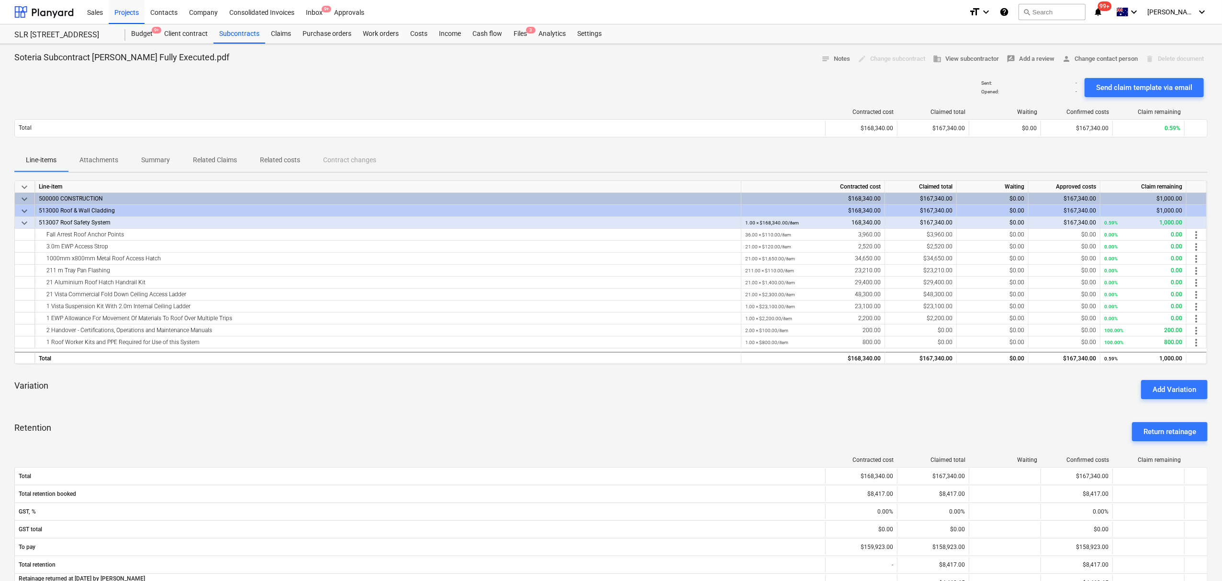
click at [546, 100] on div "Sent : - Opened : - Send claim template via email" at bounding box center [611, 87] width 1194 height 27
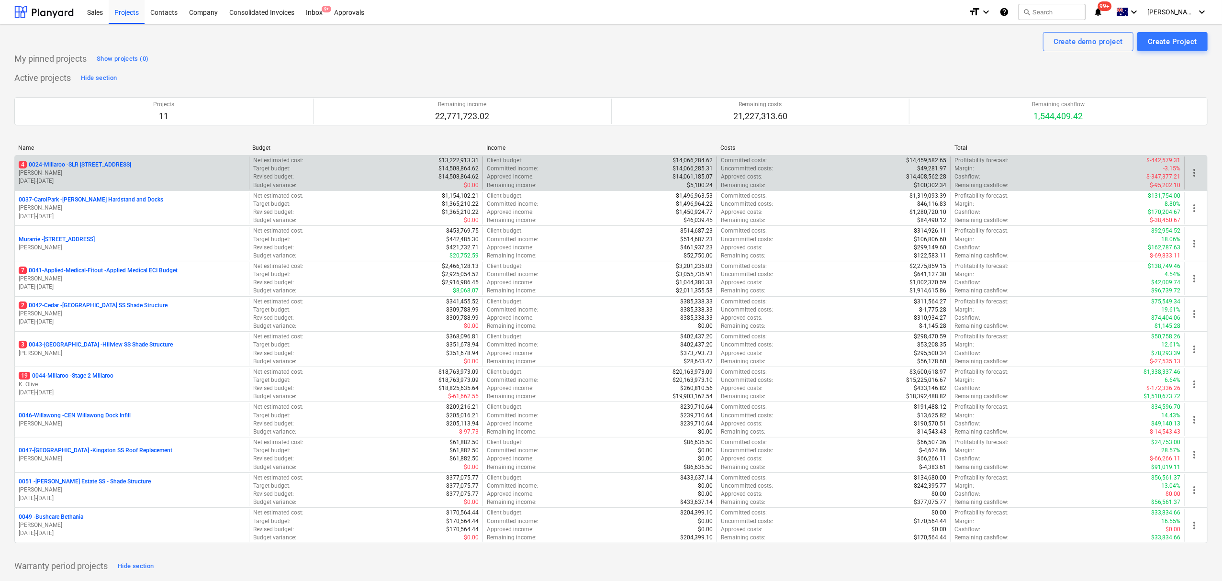
click at [102, 163] on p "4 0024-Millaroo - SLR [STREET_ADDRESS]" at bounding box center [75, 165] width 113 height 8
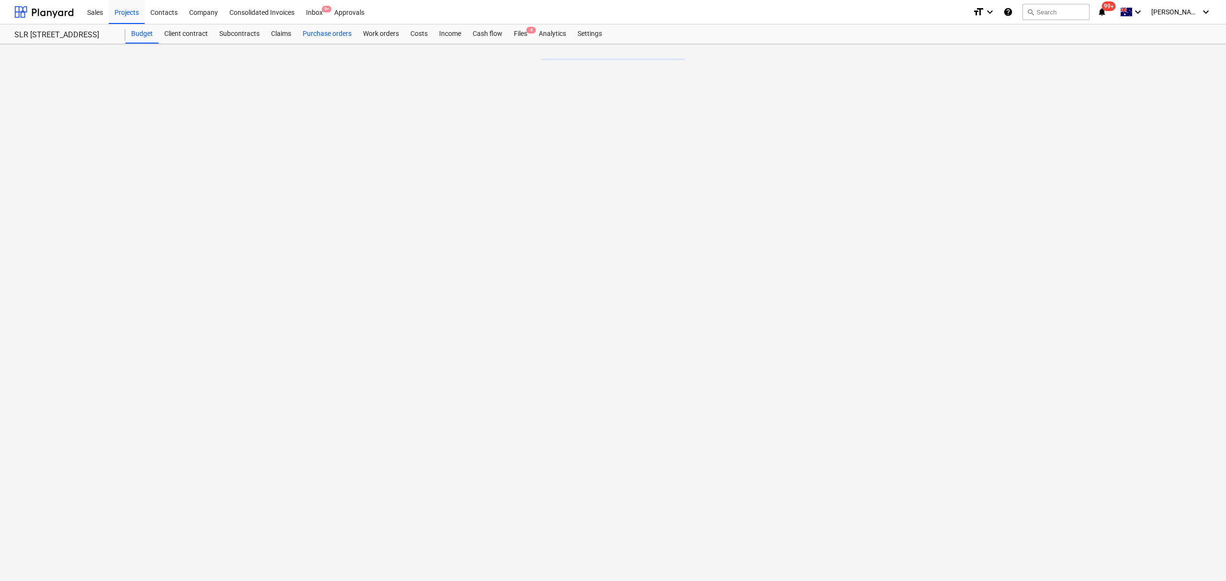
click at [339, 37] on div "Purchase orders" at bounding box center [327, 33] width 60 height 19
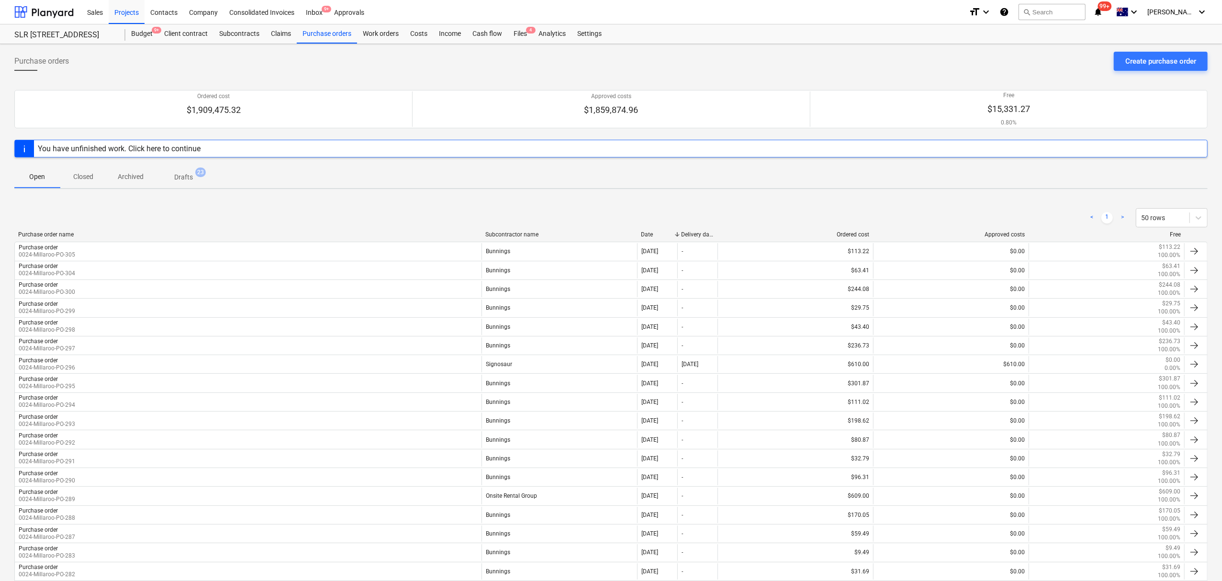
click at [102, 177] on span "Closed" at bounding box center [83, 177] width 46 height 16
click at [1113, 223] on ul "< 1 2 3 4 >" at bounding box center [1079, 217] width 100 height 11
click at [1110, 219] on link "4" at bounding box center [1107, 217] width 11 height 11
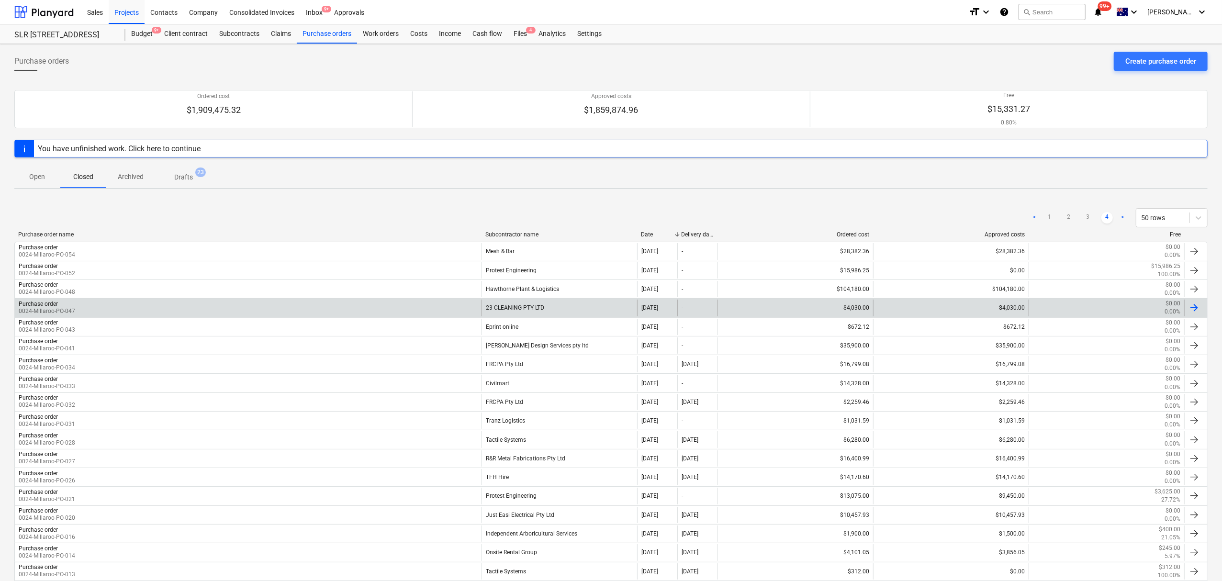
click at [558, 309] on div "23 CLEANING PTY LTD" at bounding box center [560, 308] width 156 height 16
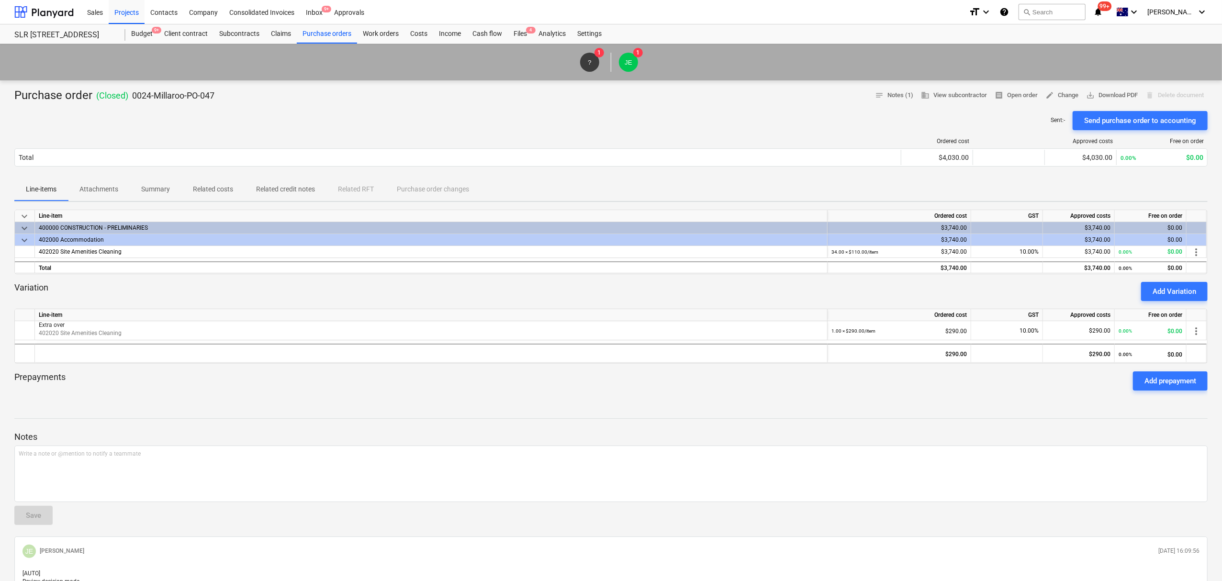
click at [95, 204] on div "Purchase order ( Closed ) 0024-Millaroo-PO-047 notes Notes (1) business View su…" at bounding box center [611, 367] width 1222 height 574
click at [95, 188] on p "Attachments" at bounding box center [98, 189] width 39 height 10
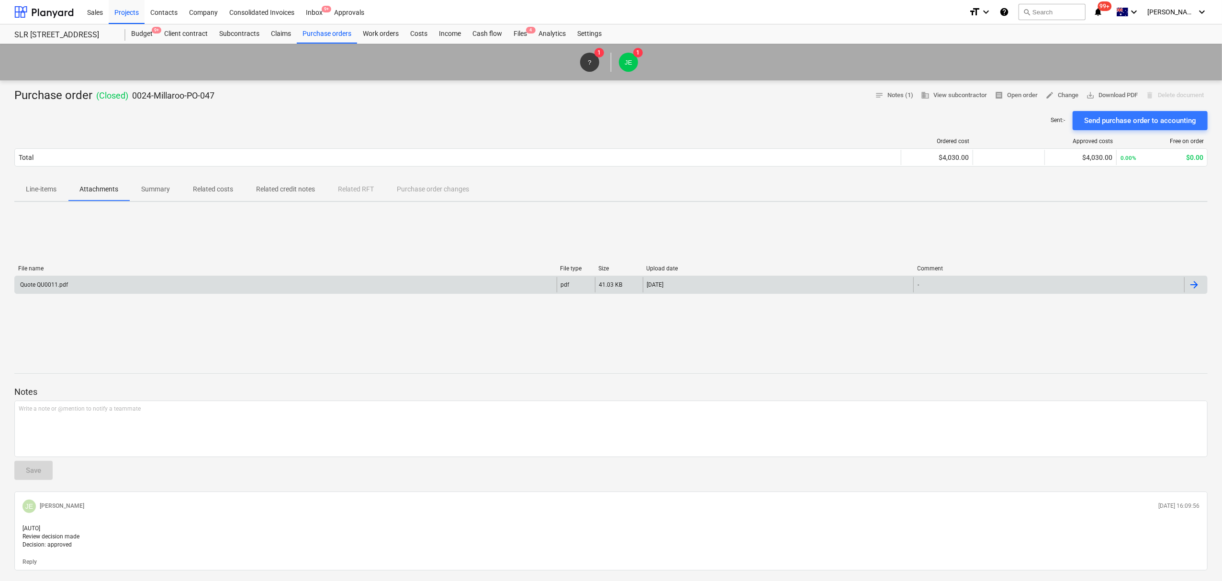
click at [126, 284] on div "Quote QU0011.pdf" at bounding box center [286, 284] width 542 height 15
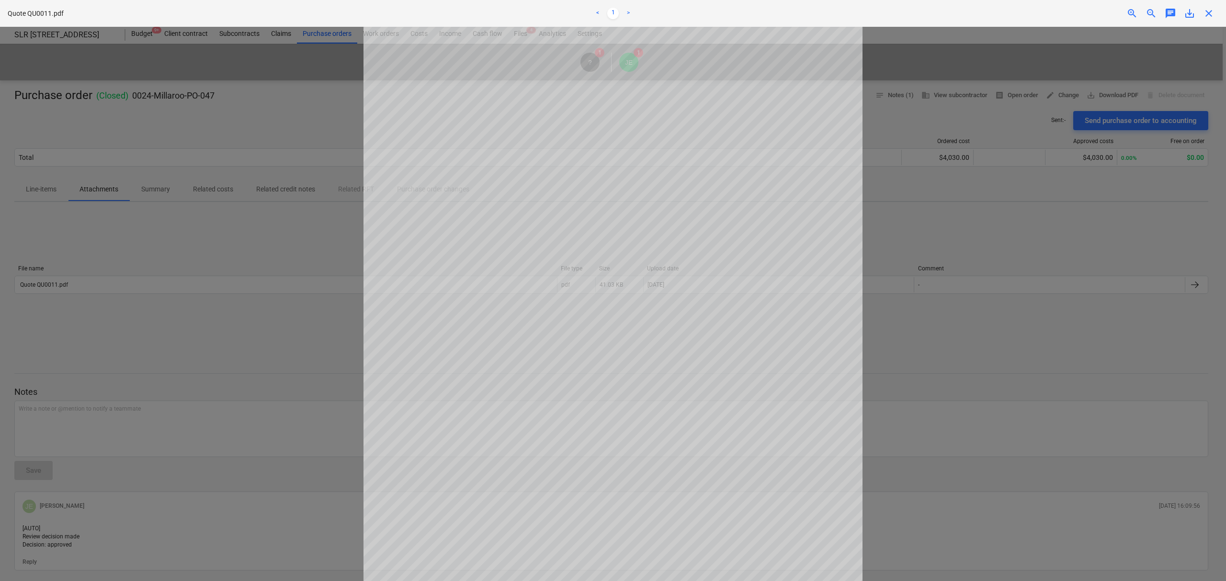
scroll to position [64, 0]
click at [149, 208] on div at bounding box center [613, 304] width 1226 height 554
click at [209, 200] on div at bounding box center [613, 304] width 1226 height 554
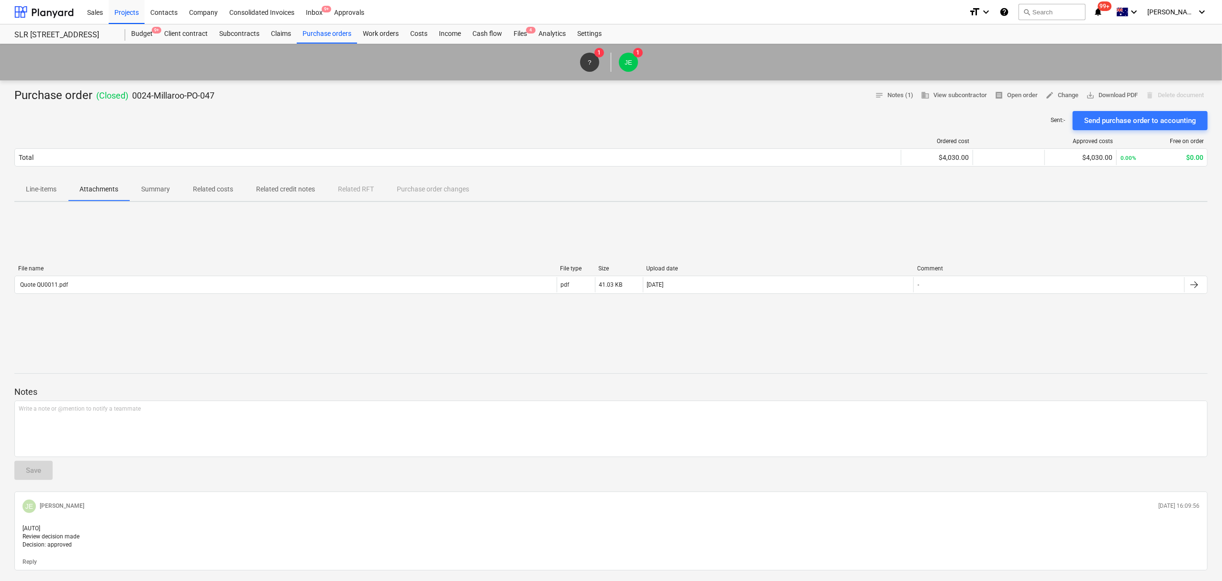
click at [202, 204] on div "Purchase order ( Closed ) 0024-Millaroo-PO-047 notes Notes (1) business View su…" at bounding box center [611, 344] width 1222 height 529
click at [200, 191] on p "Related costs" at bounding box center [213, 189] width 40 height 10
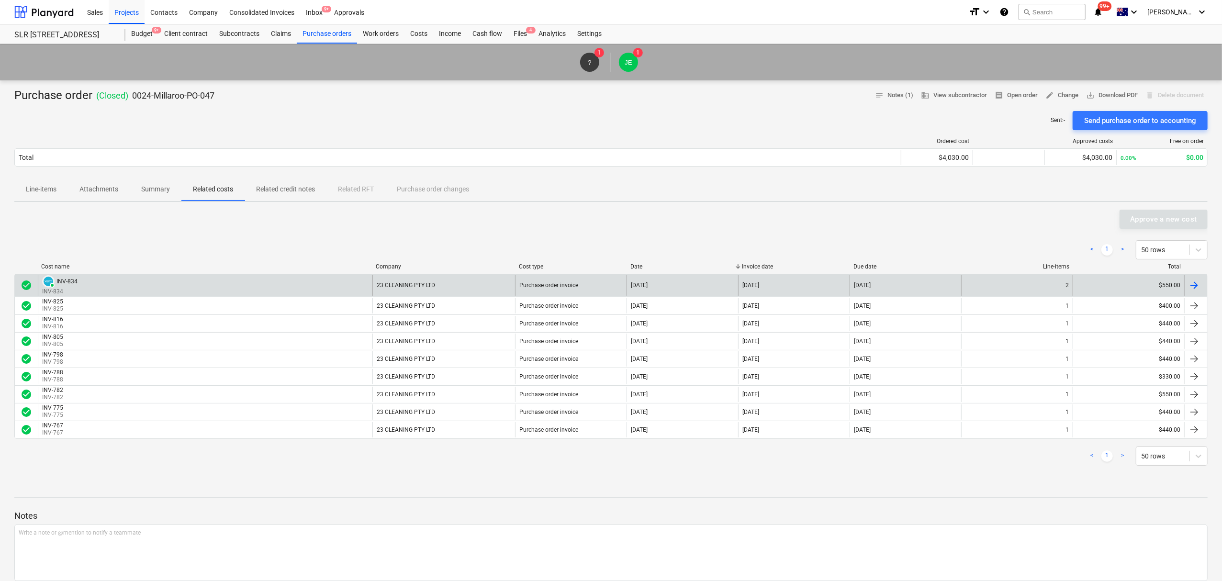
click at [137, 279] on div "PAID INV-834 INV-834" at bounding box center [205, 285] width 335 height 21
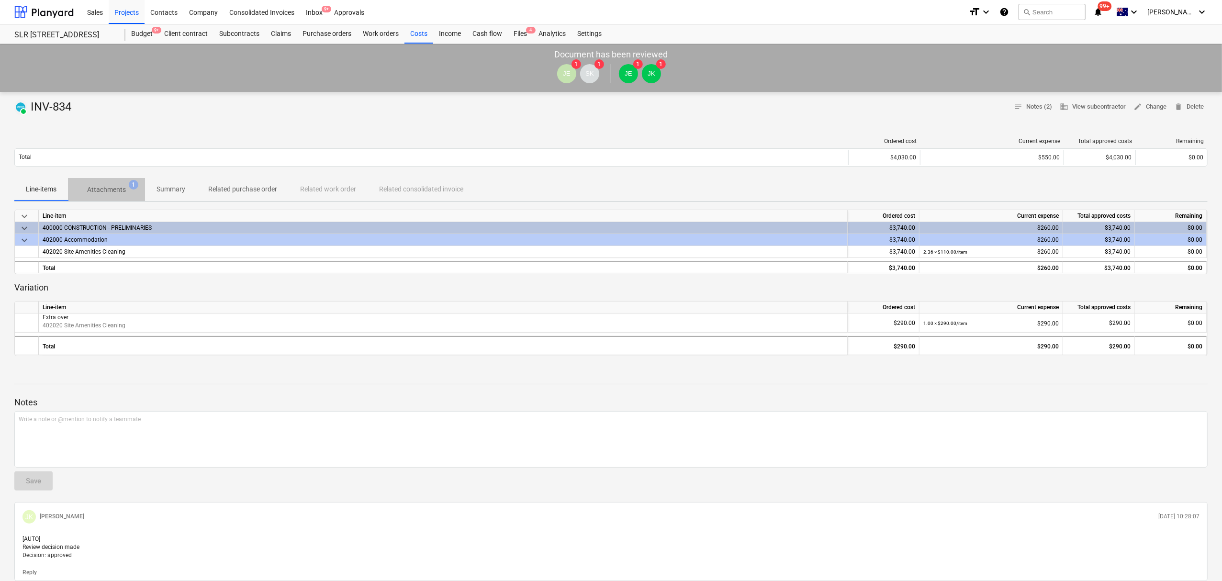
click at [103, 189] on p "Attachments" at bounding box center [106, 190] width 39 height 10
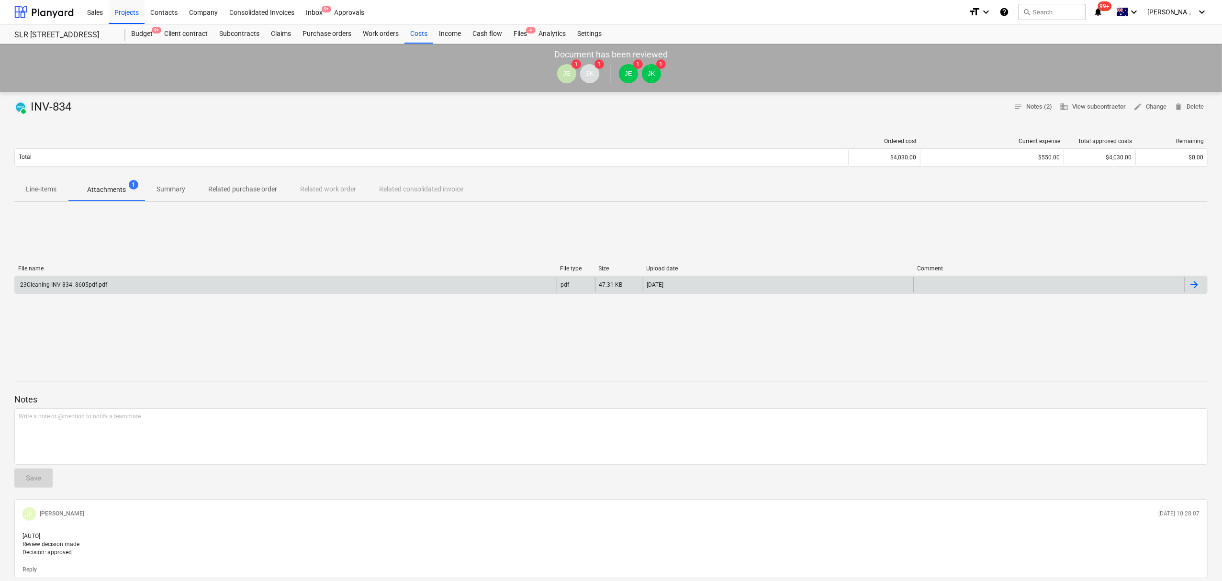
click at [135, 284] on div "23Cleaning INV-834. $605pdf.pdf" at bounding box center [286, 284] width 542 height 15
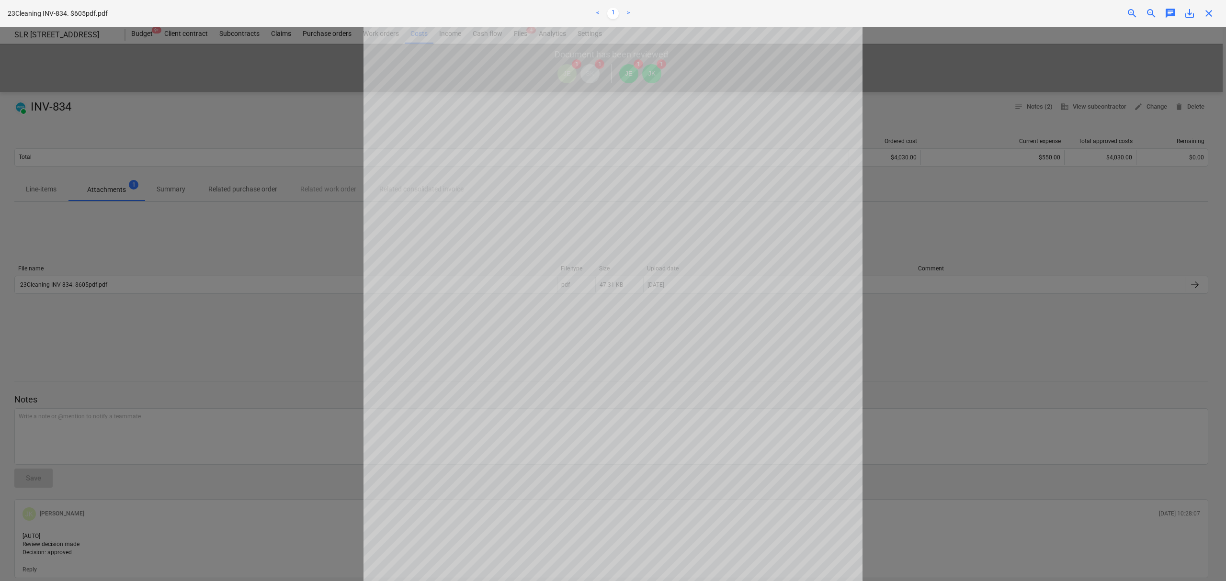
click at [1215, 12] on div "close" at bounding box center [1208, 13] width 19 height 11
click at [240, 187] on div at bounding box center [613, 304] width 1226 height 554
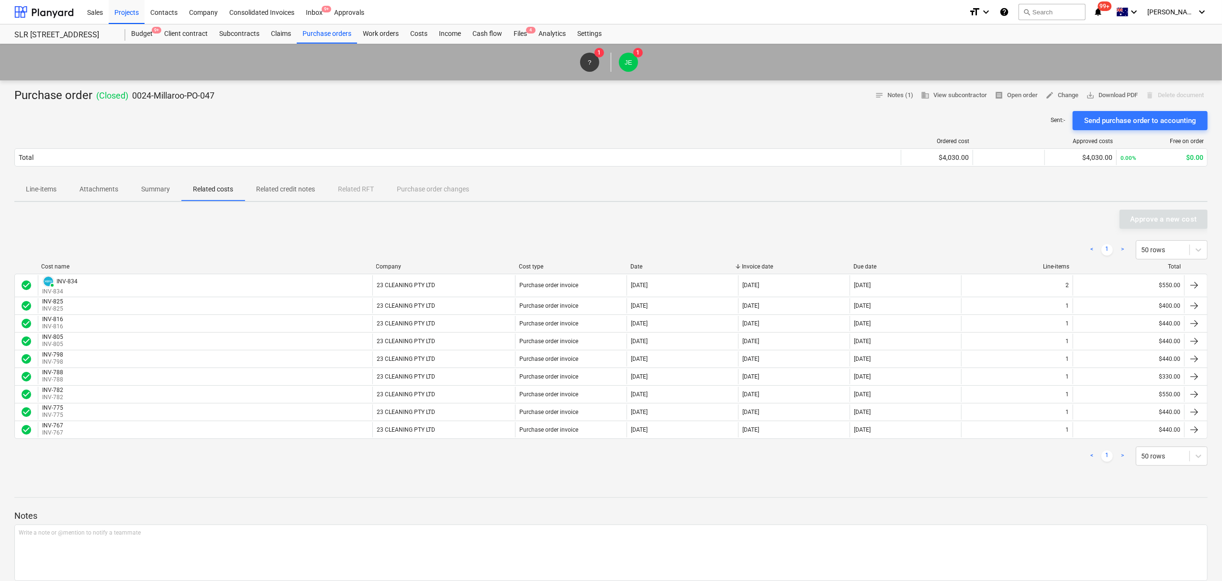
click at [62, 213] on div "Approve a new cost" at bounding box center [611, 219] width 1194 height 19
drag, startPoint x: 36, startPoint y: 184, endPoint x: 52, endPoint y: 193, distance: 18.5
click at [37, 184] on span "Line-items" at bounding box center [41, 189] width 54 height 16
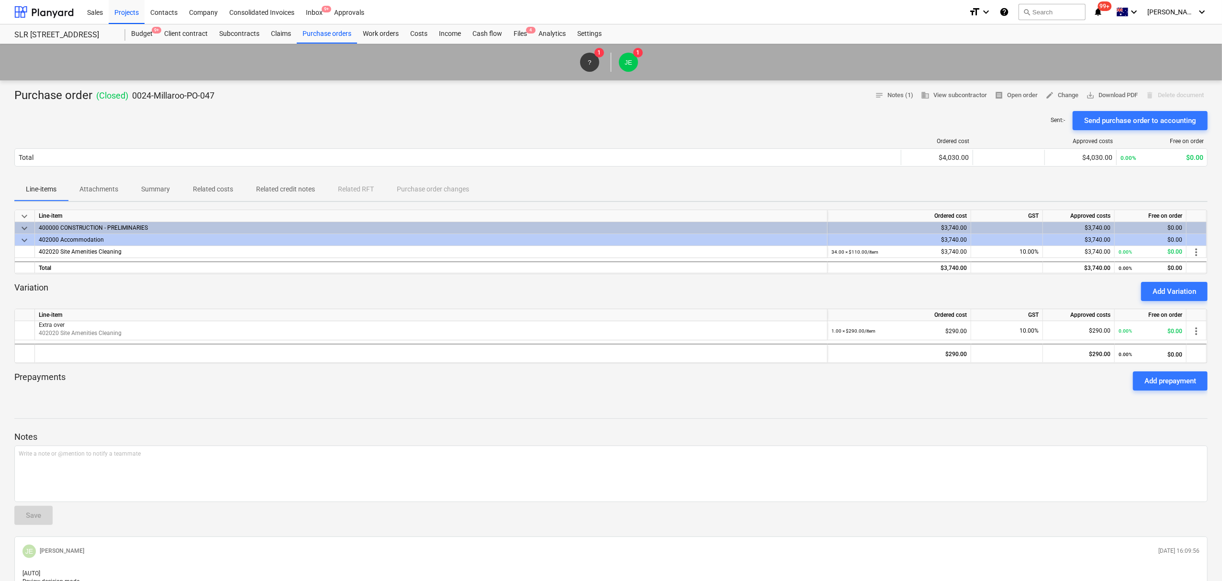
click at [98, 183] on span "Attachments" at bounding box center [99, 189] width 62 height 16
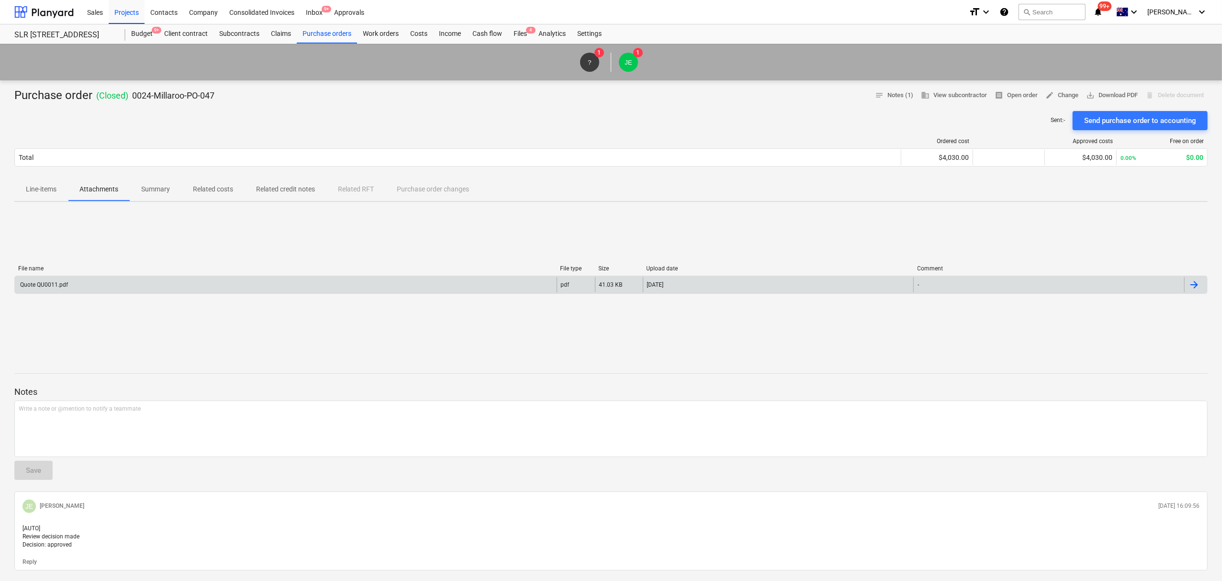
click at [108, 285] on div "Quote QU0011.pdf" at bounding box center [286, 284] width 542 height 15
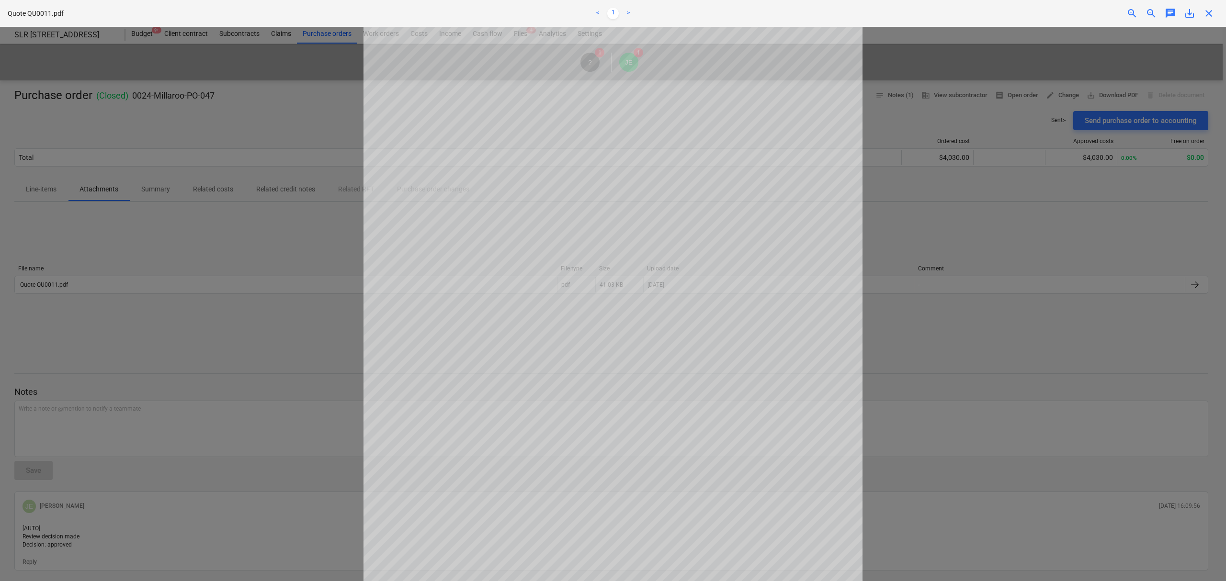
click at [1189, 12] on span "save_alt" at bounding box center [1189, 13] width 11 height 11
drag, startPoint x: 579, startPoint y: 6, endPoint x: 668, endPoint y: 19, distance: 90.5
click at [579, 6] on div "< 1 >" at bounding box center [613, 13] width 404 height 27
click at [1214, 20] on div "Quote QU0011.pdf < 1 > zoom_in zoom_out chat 0 save_alt close" at bounding box center [613, 13] width 1226 height 27
click at [1210, 14] on span "close" at bounding box center [1208, 13] width 11 height 11
